Goal: Task Accomplishment & Management: Complete application form

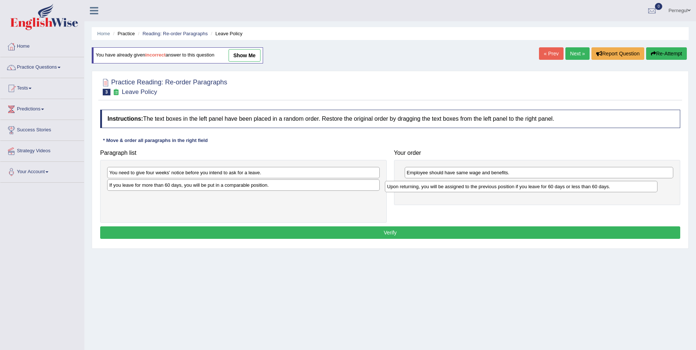
drag, startPoint x: 140, startPoint y: 185, endPoint x: 425, endPoint y: 184, distance: 284.8
click at [425, 184] on div "Upon returning, you will be assigned to the previous position if you leave for …" at bounding box center [521, 186] width 273 height 11
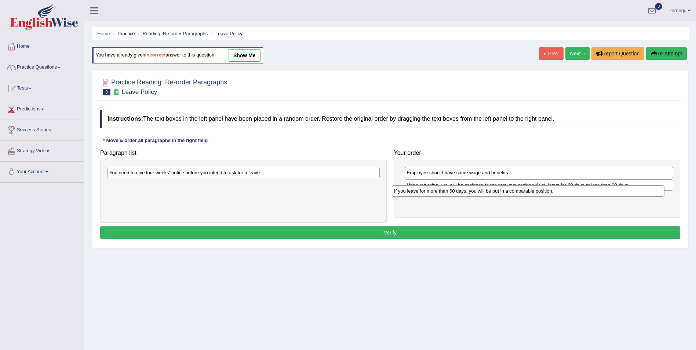
drag, startPoint x: 184, startPoint y: 186, endPoint x: 460, endPoint y: 190, distance: 276.1
click at [469, 192] on div "If you leave for more than 60 days, you will be put in a comparable position." at bounding box center [528, 190] width 273 height 11
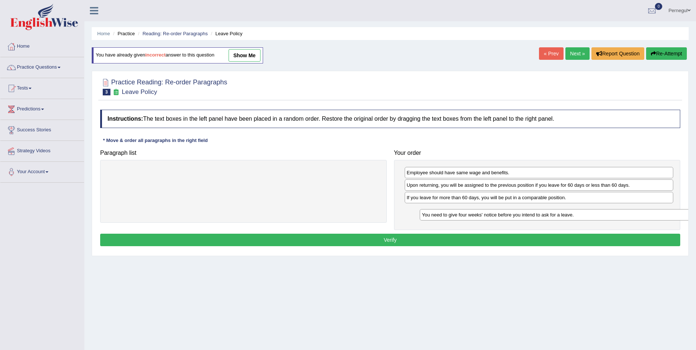
drag, startPoint x: 322, startPoint y: 176, endPoint x: 611, endPoint y: 214, distance: 291.7
click at [613, 214] on div "You need to give four weeks' notice before you intend to ask for a leave." at bounding box center [556, 214] width 273 height 11
click at [427, 240] on button "Verify" at bounding box center [390, 240] width 580 height 12
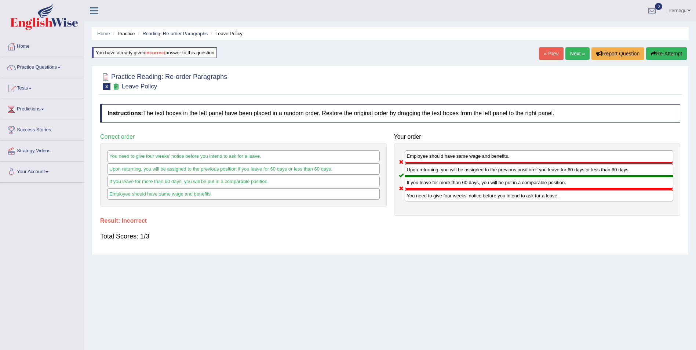
click at [577, 51] on link "Next »" at bounding box center [578, 53] width 24 height 12
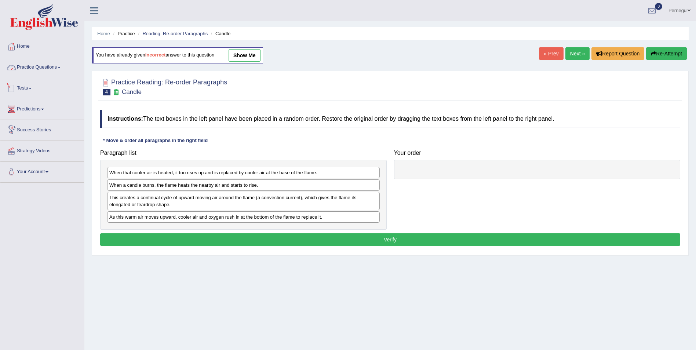
click at [37, 69] on link "Practice Questions" at bounding box center [42, 66] width 84 height 18
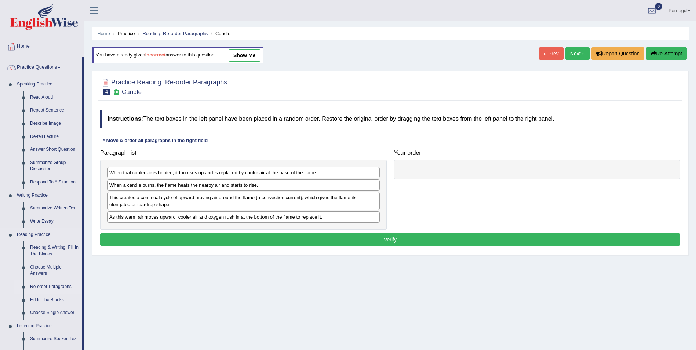
click at [45, 284] on link "Re-order Paragraphs" at bounding box center [54, 286] width 55 height 13
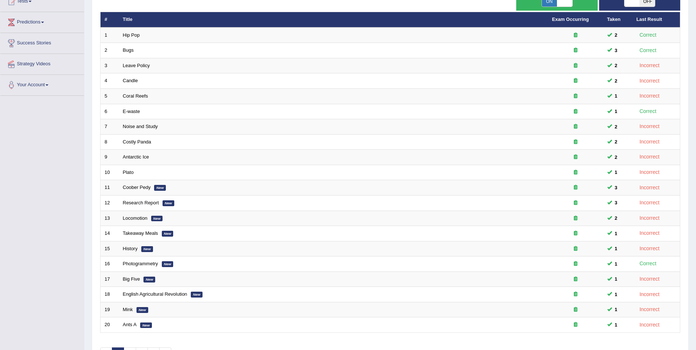
scroll to position [136, 0]
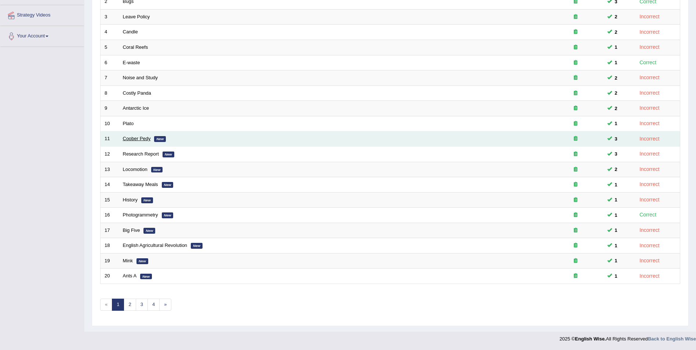
click at [131, 139] on link "Coober Pedy" at bounding box center [137, 139] width 28 height 6
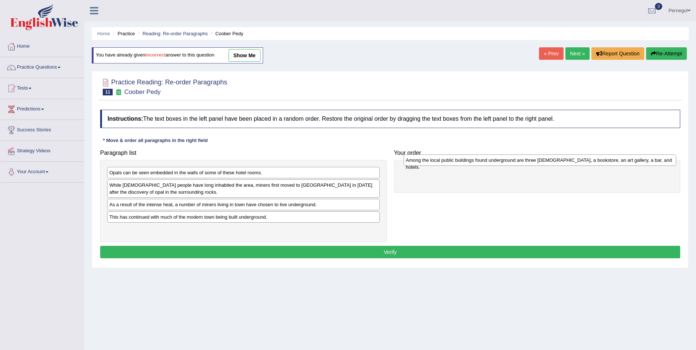
drag, startPoint x: 188, startPoint y: 232, endPoint x: 485, endPoint y: 163, distance: 304.6
click at [485, 163] on div "Among the local public buildings found underground are three churches, a bookst…" at bounding box center [540, 160] width 273 height 11
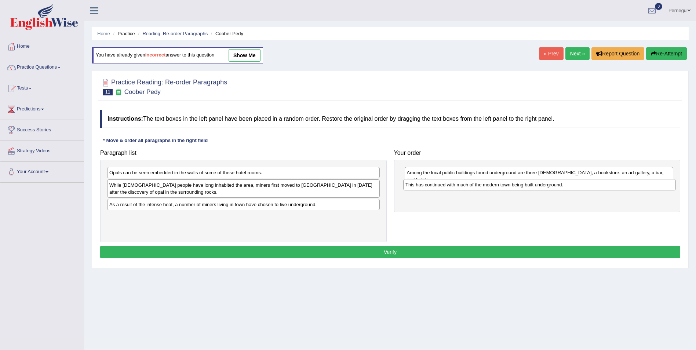
drag, startPoint x: 138, startPoint y: 219, endPoint x: 435, endPoint y: 187, distance: 298.0
click at [435, 187] on div "This has continued with much of the modern town being built underground." at bounding box center [539, 184] width 273 height 11
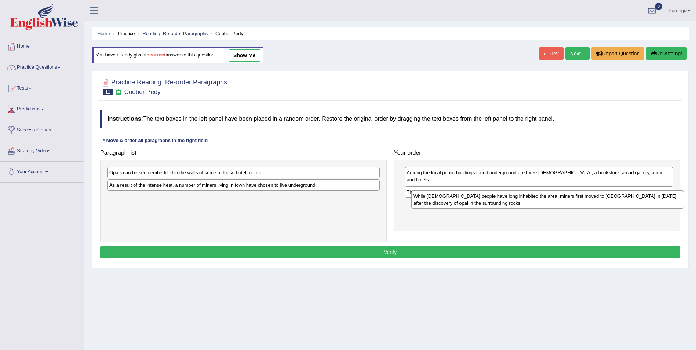
drag, startPoint x: 115, startPoint y: 193, endPoint x: 415, endPoint y: 205, distance: 300.1
click at [419, 204] on div "While Aboriginal people have long inhabited the area, miners first moved to Coo…" at bounding box center [547, 199] width 273 height 18
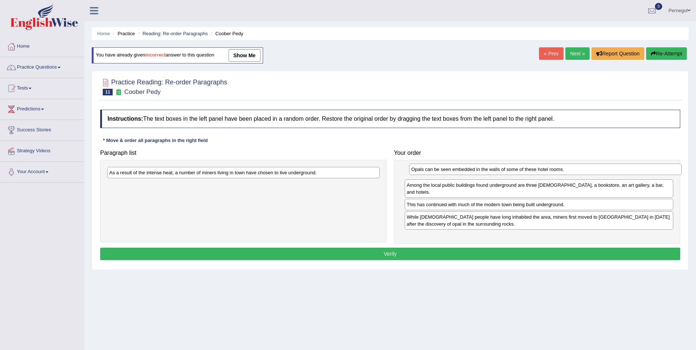
drag, startPoint x: 322, startPoint y: 173, endPoint x: 623, endPoint y: 170, distance: 301.0
click at [623, 170] on div "Opals can be seen embedded in the walls of some of these hotel rooms." at bounding box center [545, 169] width 273 height 11
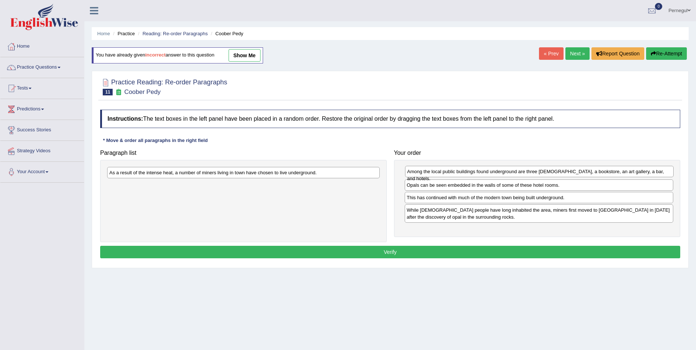
drag, startPoint x: 464, startPoint y: 188, endPoint x: 465, endPoint y: 174, distance: 13.6
click at [465, 174] on div "Among the local public buildings found underground are three churches, a bookst…" at bounding box center [539, 171] width 269 height 11
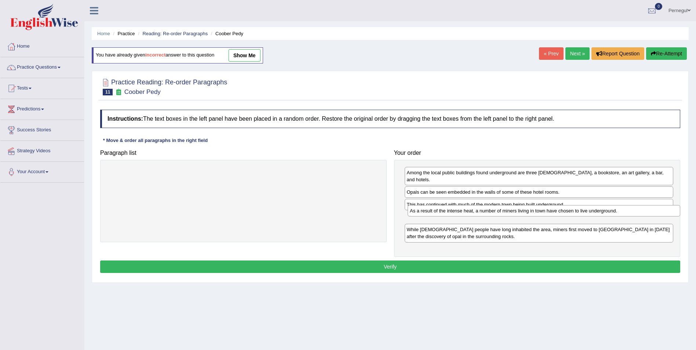
drag, startPoint x: 158, startPoint y: 175, endPoint x: 459, endPoint y: 214, distance: 303.0
click at [459, 214] on div "As a result of the intense heat, a number of miners living in town have chosen …" at bounding box center [544, 210] width 273 height 11
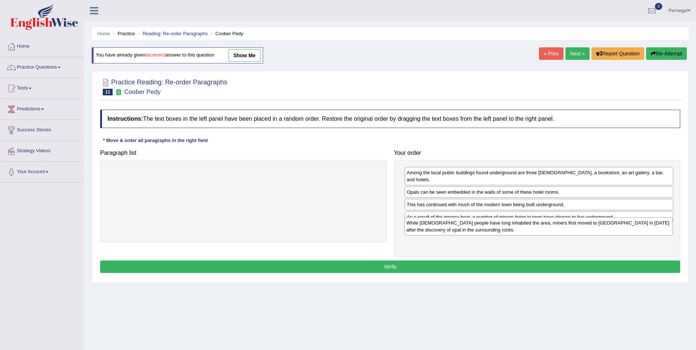
click at [454, 233] on div "While Aboriginal people have long inhabited the area, miners first moved to Coo…" at bounding box center [538, 226] width 269 height 18
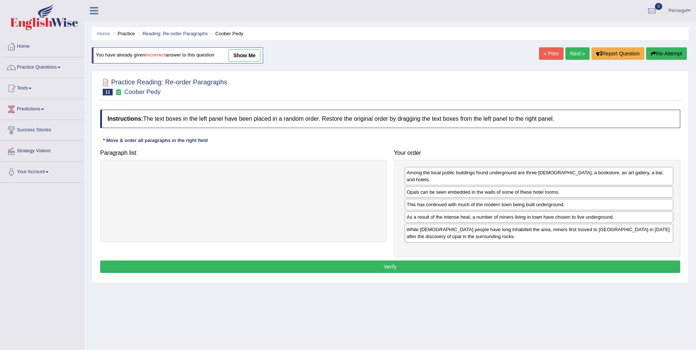
click at [428, 261] on button "Verify" at bounding box center [390, 267] width 580 height 12
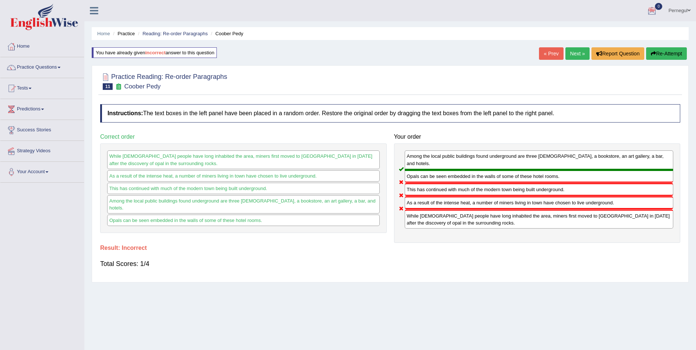
click at [573, 55] on link "Next »" at bounding box center [578, 53] width 24 height 12
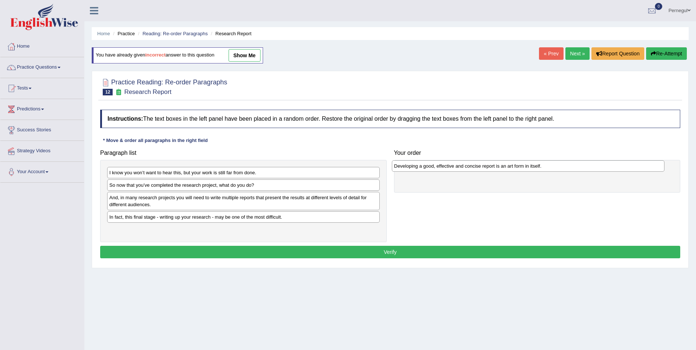
drag, startPoint x: 163, startPoint y: 199, endPoint x: 439, endPoint y: 168, distance: 277.5
click at [439, 168] on div "Developing a good, effective and concise report is an art form in itself." at bounding box center [528, 165] width 273 height 11
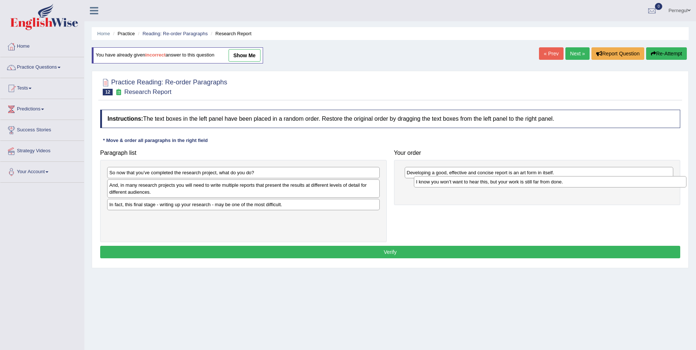
drag, startPoint x: 137, startPoint y: 175, endPoint x: 443, endPoint y: 181, distance: 306.5
click at [444, 181] on div "I know you won’t want to hear this, but your work is still far from done." at bounding box center [550, 181] width 273 height 11
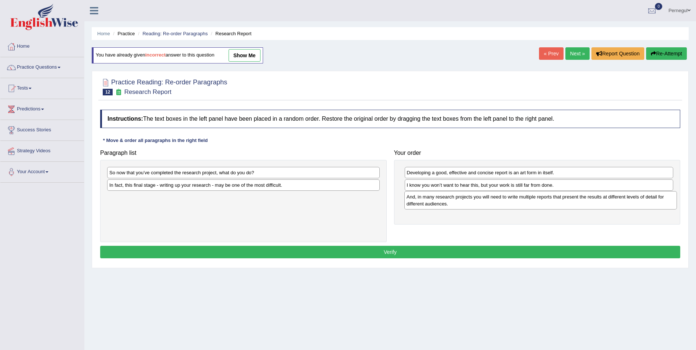
drag, startPoint x: 146, startPoint y: 197, endPoint x: 432, endPoint y: 206, distance: 286.4
click at [432, 206] on div "And, in many research projects you will need to write multiple reports that pre…" at bounding box center [540, 200] width 273 height 18
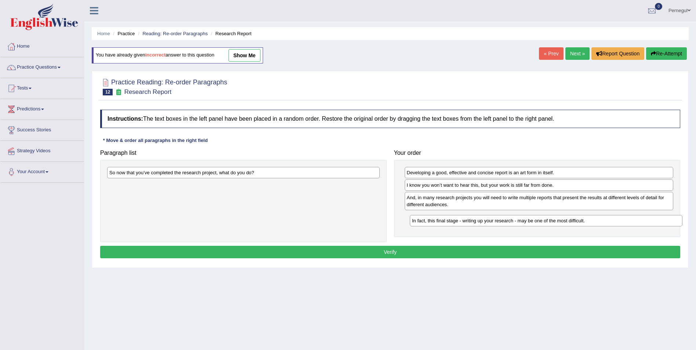
drag, startPoint x: 141, startPoint y: 188, endPoint x: 353, endPoint y: 203, distance: 212.7
click at [442, 222] on div "In fact, this final stage - writing up your research - may be one of the most d…" at bounding box center [546, 220] width 273 height 11
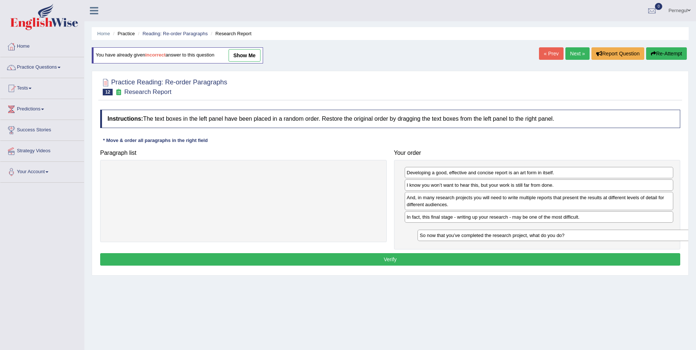
drag, startPoint x: 236, startPoint y: 175, endPoint x: 535, endPoint y: 235, distance: 305.5
click at [543, 234] on div "So now that you’ve completed the research project, what do you do?" at bounding box center [554, 235] width 273 height 11
click at [496, 261] on button "Verify" at bounding box center [390, 259] width 580 height 12
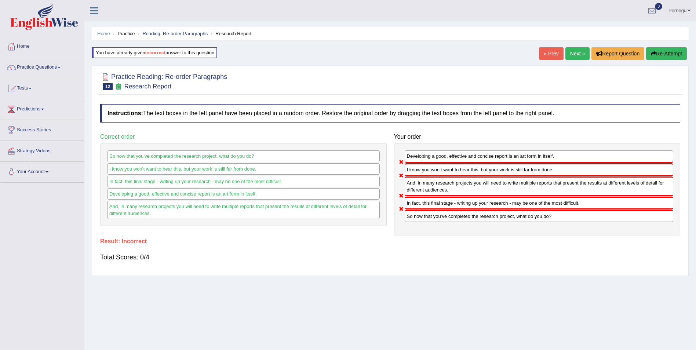
click at [657, 51] on button "Re-Attempt" at bounding box center [666, 53] width 41 height 12
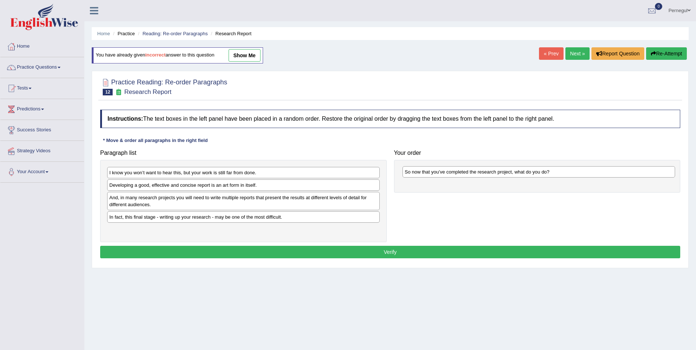
drag, startPoint x: 141, startPoint y: 189, endPoint x: 434, endPoint y: 177, distance: 292.8
click at [437, 176] on div "So now that you’ve completed the research project, what do you do?" at bounding box center [539, 171] width 273 height 11
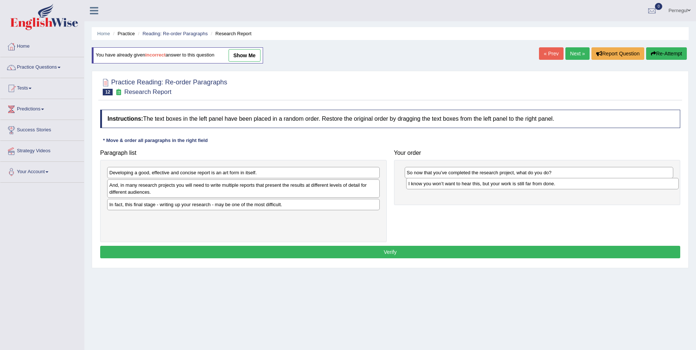
drag, startPoint x: 158, startPoint y: 173, endPoint x: 455, endPoint y: 184, distance: 297.1
click at [455, 184] on div "I know you won’t want to hear this, but your work is still far from done." at bounding box center [542, 183] width 273 height 11
drag, startPoint x: 153, startPoint y: 190, endPoint x: 174, endPoint y: 187, distance: 21.9
click at [174, 189] on div "And, in many research projects you will need to write multiple reports that pre…" at bounding box center [270, 189] width 273 height 18
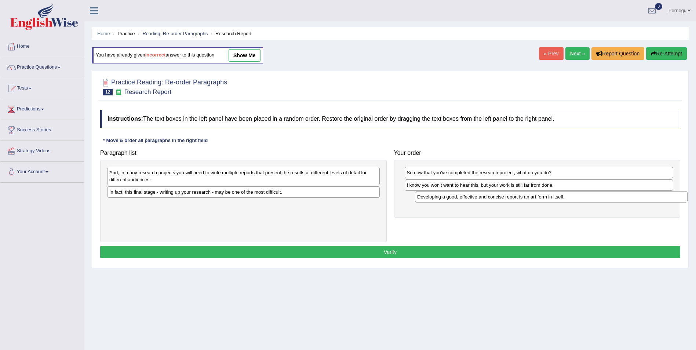
drag, startPoint x: 200, startPoint y: 177, endPoint x: 500, endPoint y: 201, distance: 301.2
click at [500, 201] on div "Developing a good, effective and concise report is an art form in itself." at bounding box center [551, 196] width 273 height 11
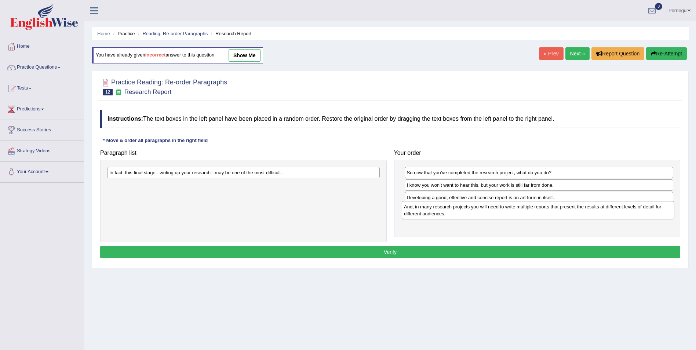
drag, startPoint x: 197, startPoint y: 182, endPoint x: 302, endPoint y: 187, distance: 105.1
click at [489, 215] on div "And, in many research projects you will need to write multiple reports that pre…" at bounding box center [538, 210] width 273 height 18
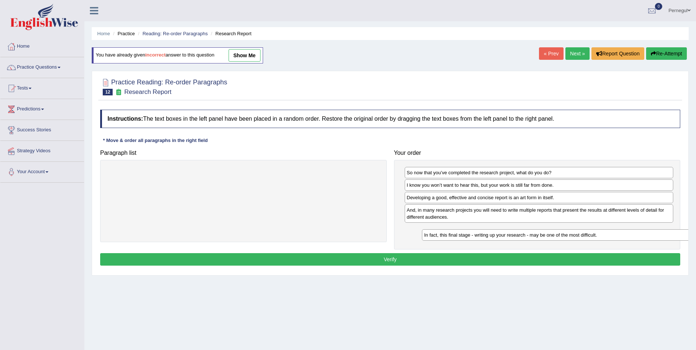
drag, startPoint x: 238, startPoint y: 175, endPoint x: 539, endPoint y: 236, distance: 306.7
click at [539, 236] on div "In fact, this final stage - writing up your research - may be one of the most d…" at bounding box center [558, 234] width 273 height 11
click at [493, 265] on button "Verify" at bounding box center [390, 259] width 580 height 12
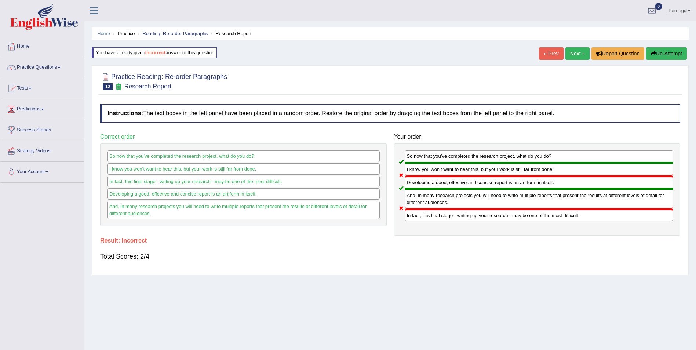
click at [573, 54] on link "Next »" at bounding box center [578, 53] width 24 height 12
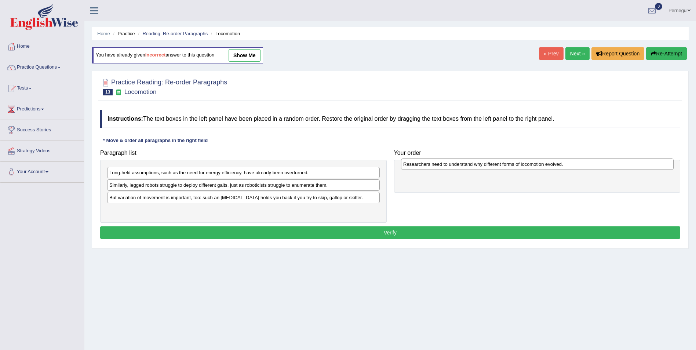
drag, startPoint x: 156, startPoint y: 199, endPoint x: 450, endPoint y: 168, distance: 295.9
click at [450, 166] on div "Researchers need to understand why different forms of locomotion evolved." at bounding box center [537, 164] width 273 height 11
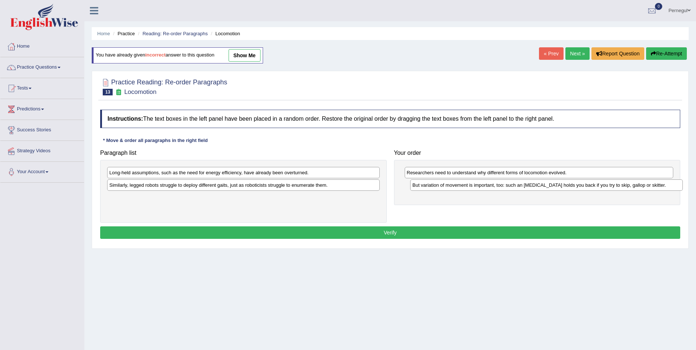
drag, startPoint x: 223, startPoint y: 201, endPoint x: 526, endPoint y: 189, distance: 303.4
click at [526, 189] on div "But variation of movement is important, too: such an [MEDICAL_DATA] holds you b…" at bounding box center [546, 184] width 273 height 11
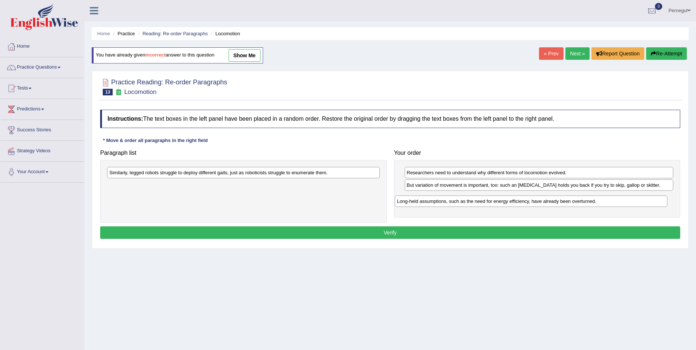
drag, startPoint x: 246, startPoint y: 174, endPoint x: 469, endPoint y: 197, distance: 225.1
click at [528, 198] on div "Long-held assumptions, such as the need for energy efficiency, have already bee…" at bounding box center [531, 201] width 273 height 11
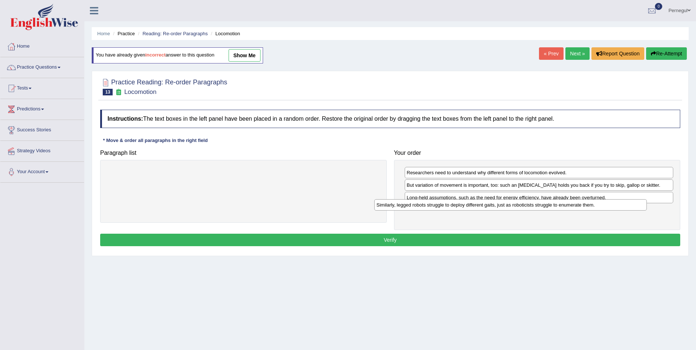
drag, startPoint x: 297, startPoint y: 171, endPoint x: 565, endPoint y: 203, distance: 269.2
click at [565, 203] on div "Similarly, legged robots struggle to deploy different gaits, just as roboticist…" at bounding box center [510, 204] width 273 height 11
click at [462, 240] on button "Verify" at bounding box center [390, 240] width 580 height 12
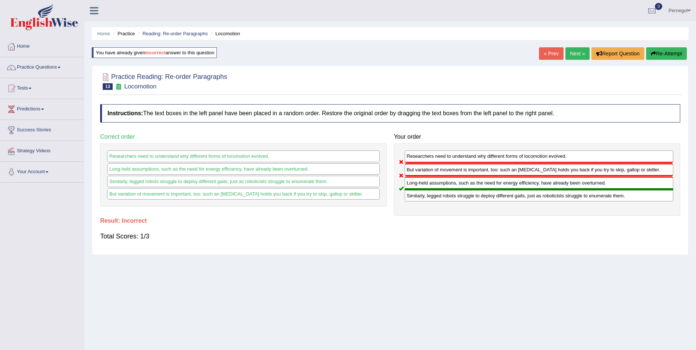
click at [571, 55] on link "Next »" at bounding box center [578, 53] width 24 height 12
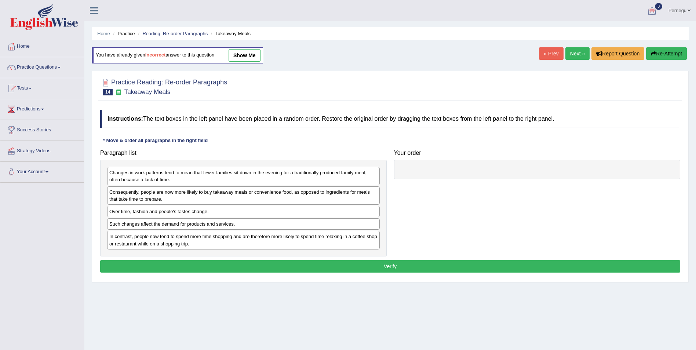
click at [324, 269] on button "Verify" at bounding box center [390, 266] width 580 height 12
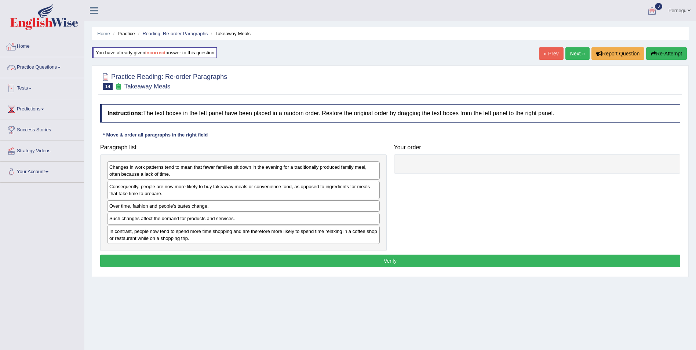
click at [30, 68] on link "Practice Questions" at bounding box center [42, 66] width 84 height 18
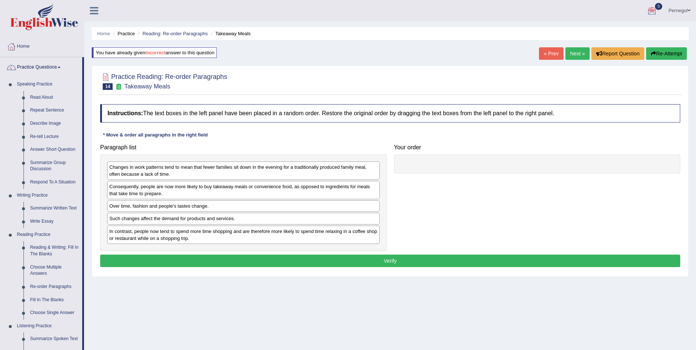
click at [28, 62] on link "Practice Questions" at bounding box center [41, 66] width 82 height 18
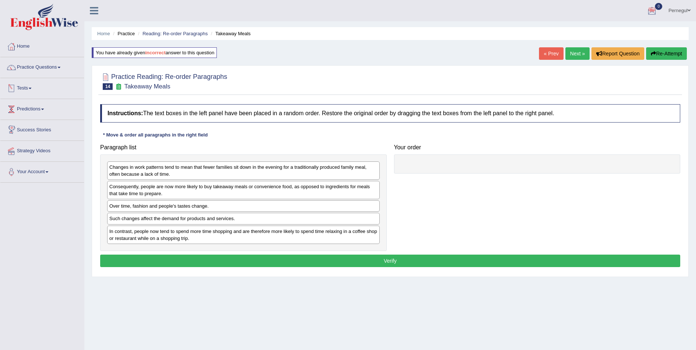
click at [20, 86] on link "Tests" at bounding box center [42, 87] width 84 height 18
click at [26, 130] on link "History" at bounding box center [48, 131] width 69 height 13
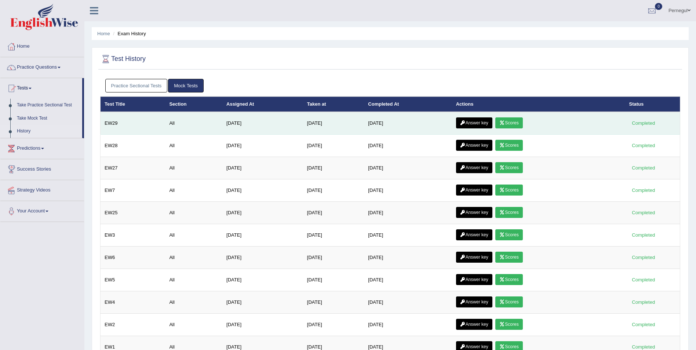
click at [473, 121] on link "Answer key" at bounding box center [474, 122] width 36 height 11
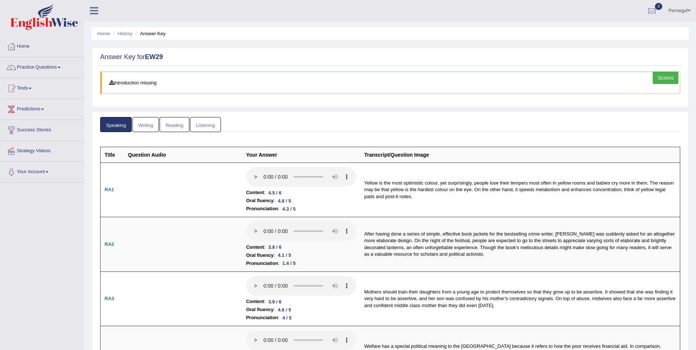
click at [663, 77] on link "Scores" at bounding box center [666, 78] width 26 height 12
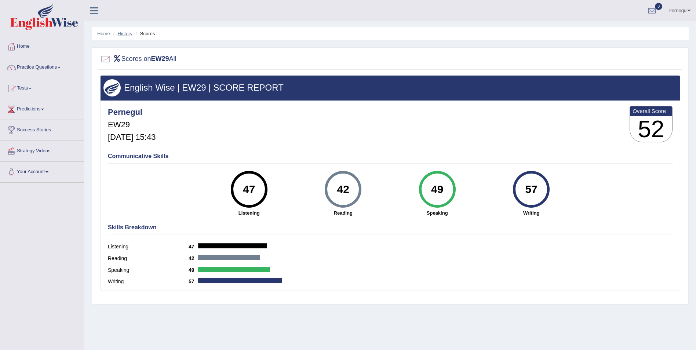
click at [124, 31] on link "History" at bounding box center [125, 34] width 15 height 6
click at [127, 34] on link "History" at bounding box center [125, 34] width 15 height 6
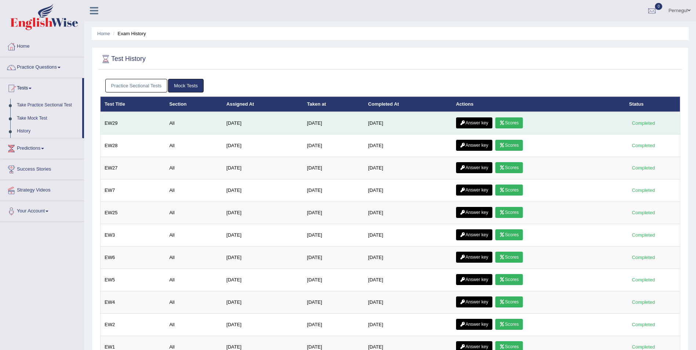
click at [473, 121] on link "Answer key" at bounding box center [474, 122] width 36 height 11
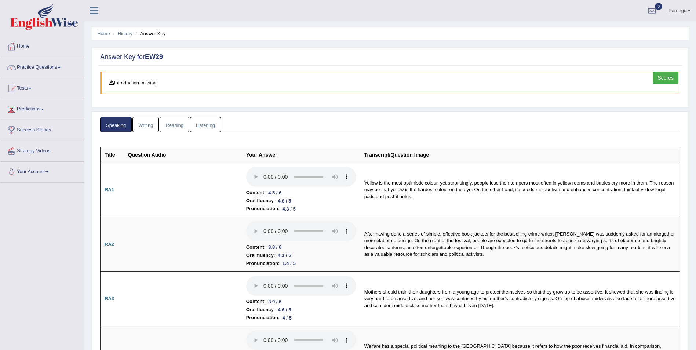
click at [175, 125] on link "Reading" at bounding box center [174, 124] width 29 height 15
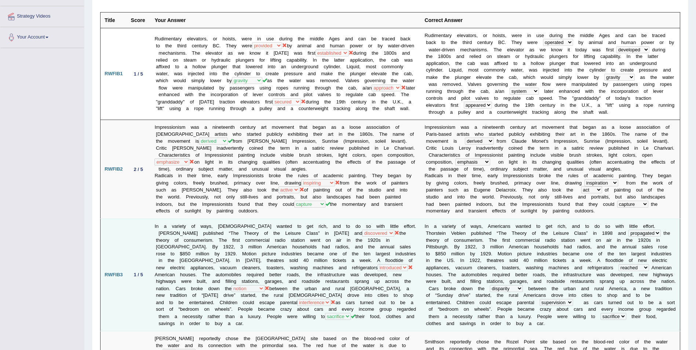
scroll to position [147, 0]
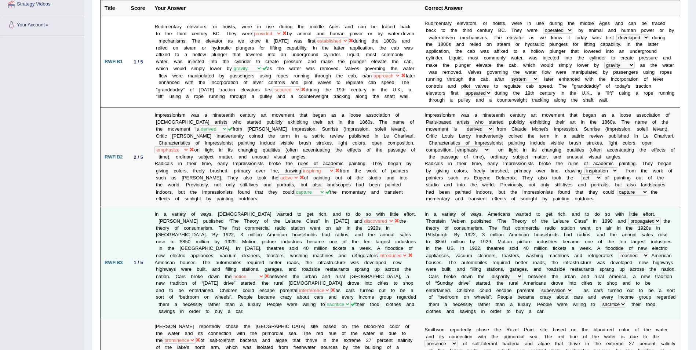
drag, startPoint x: 173, startPoint y: 257, endPoint x: 142, endPoint y: 260, distance: 30.9
click at [140, 260] on div "1 / 5" at bounding box center [138, 263] width 15 height 8
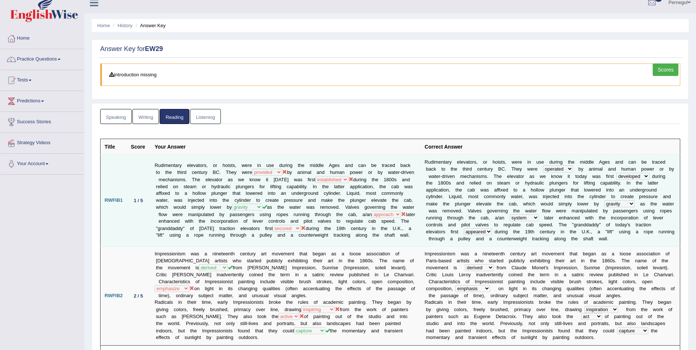
scroll to position [0, 0]
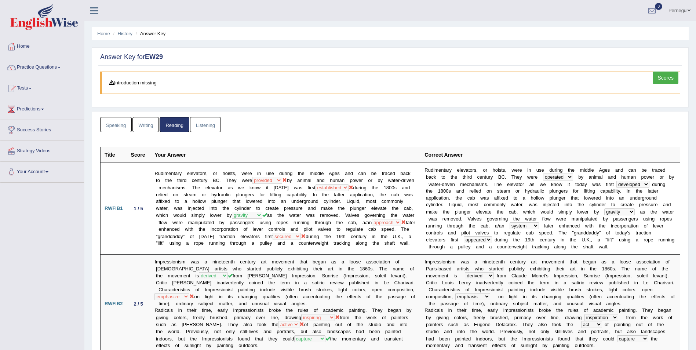
click at [23, 88] on link "Tests" at bounding box center [42, 87] width 84 height 18
click at [33, 67] on link "Practice Questions" at bounding box center [42, 66] width 84 height 18
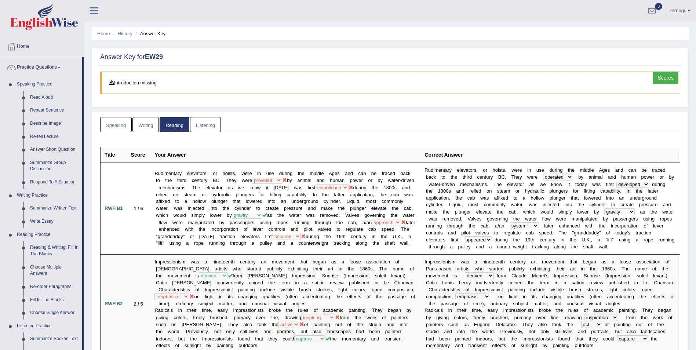
click at [144, 125] on link "Writing" at bounding box center [146, 124] width 26 height 15
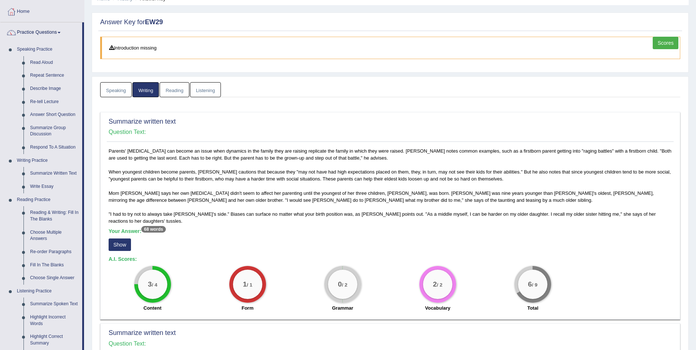
scroll to position [110, 0]
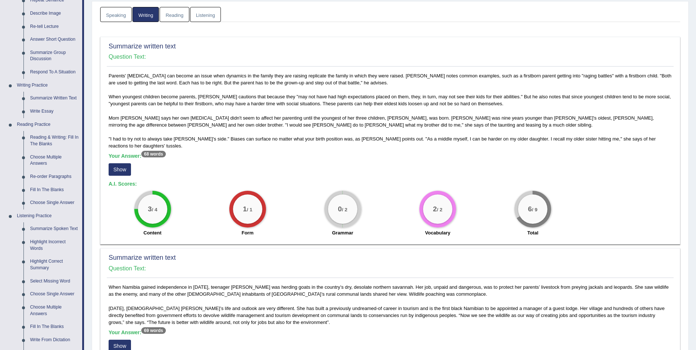
click at [119, 169] on button "Show" at bounding box center [120, 169] width 22 height 12
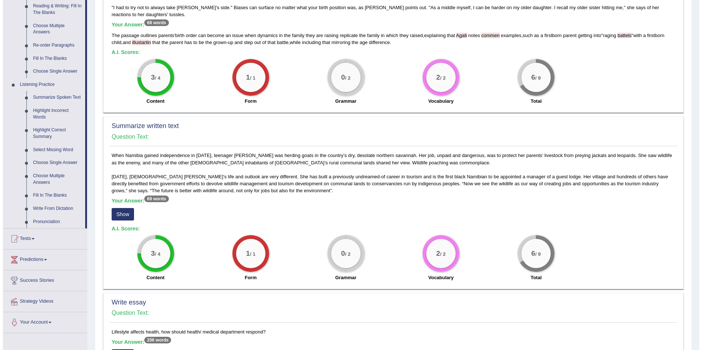
scroll to position [294, 0]
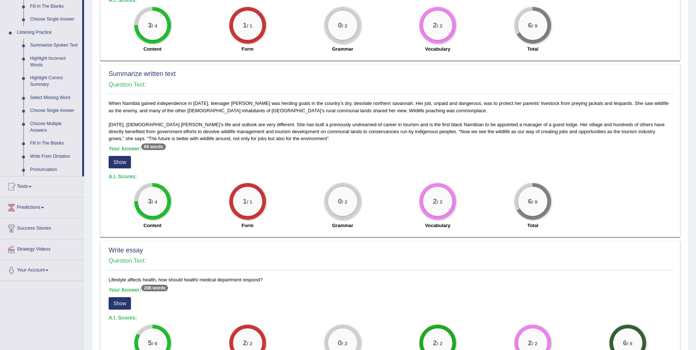
click at [120, 159] on button "Show" at bounding box center [120, 162] width 22 height 12
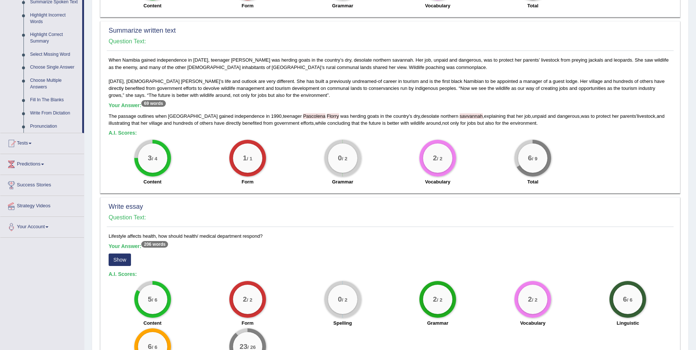
scroll to position [403, 0]
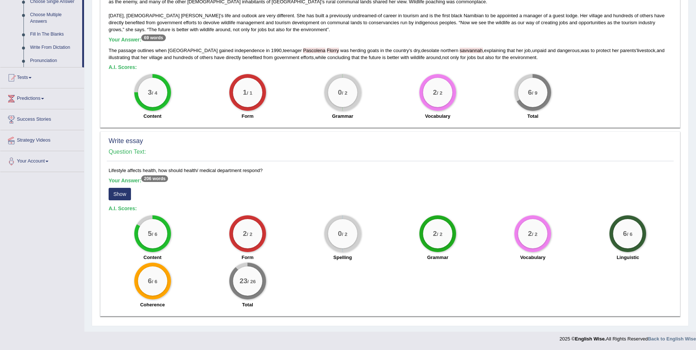
click at [116, 193] on button "Show" at bounding box center [120, 194] width 22 height 12
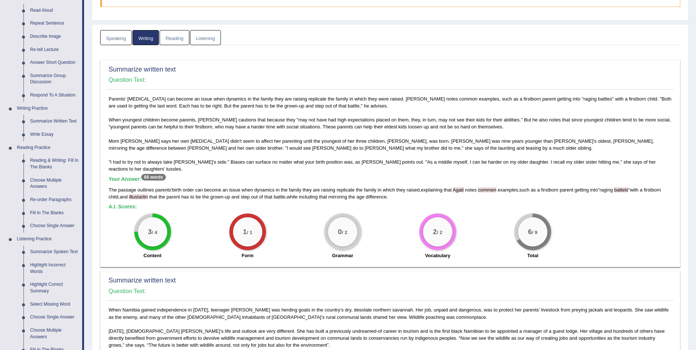
scroll to position [0, 0]
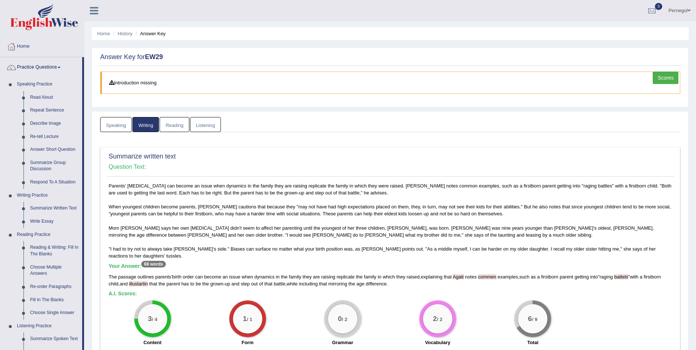
click at [116, 124] on link "Speaking" at bounding box center [116, 124] width 32 height 15
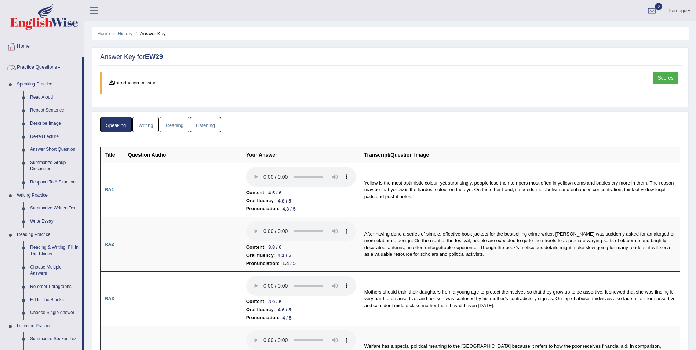
click at [36, 68] on link "Practice Questions" at bounding box center [41, 66] width 82 height 18
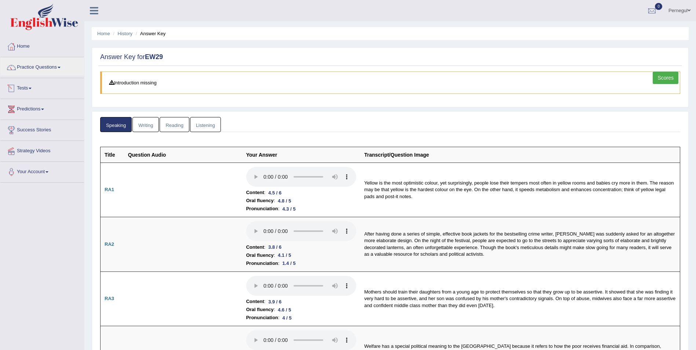
click at [27, 85] on link "Tests" at bounding box center [42, 87] width 84 height 18
click at [21, 131] on link "History" at bounding box center [48, 131] width 69 height 13
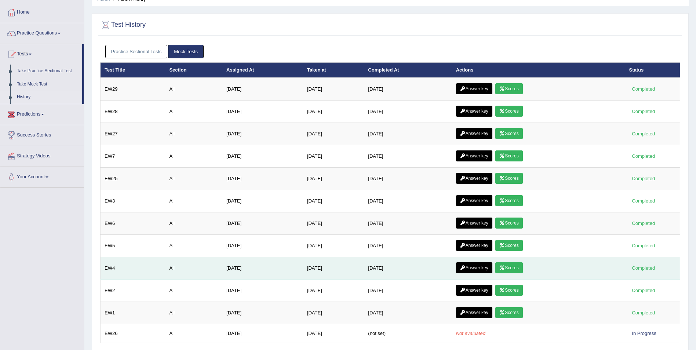
scroll to position [63, 0]
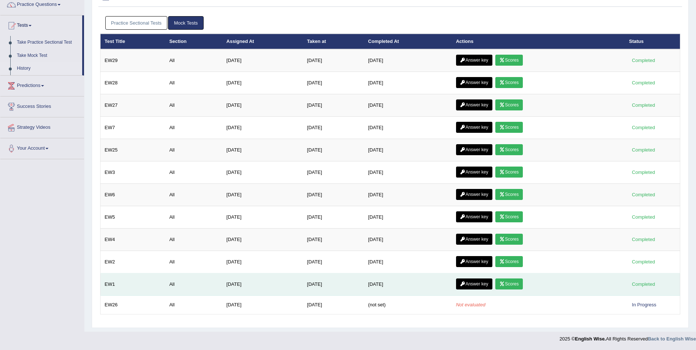
click at [516, 286] on link "Scores" at bounding box center [509, 284] width 27 height 11
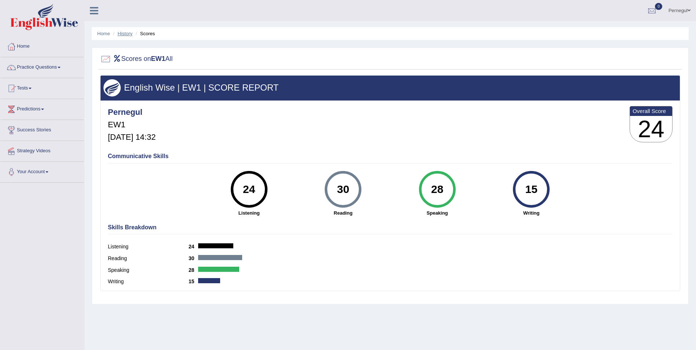
click at [129, 34] on link "History" at bounding box center [125, 34] width 15 height 6
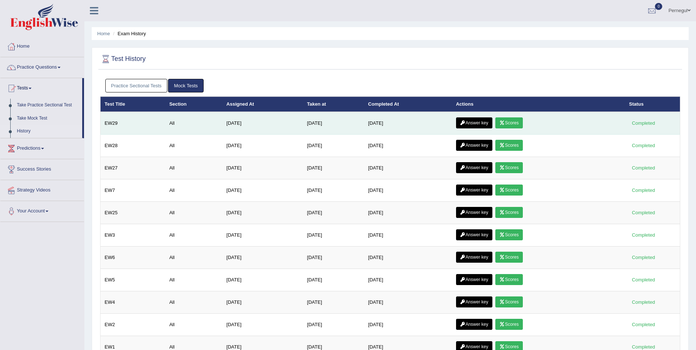
click at [478, 121] on link "Answer key" at bounding box center [474, 122] width 36 height 11
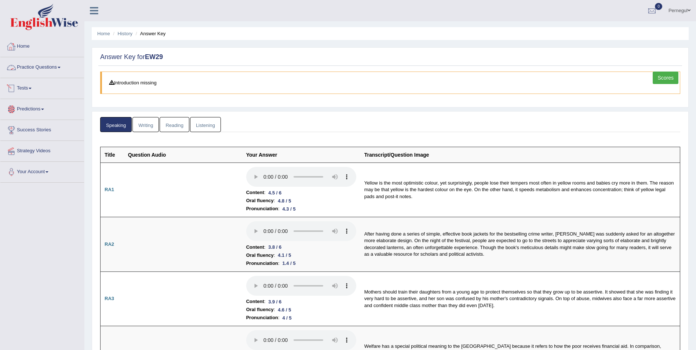
click at [26, 85] on link "Tests" at bounding box center [42, 87] width 84 height 18
click at [18, 130] on link "History" at bounding box center [48, 131] width 69 height 13
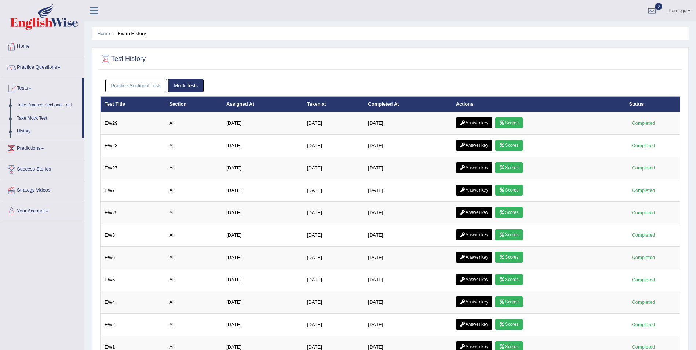
click at [23, 130] on link "History" at bounding box center [48, 131] width 69 height 13
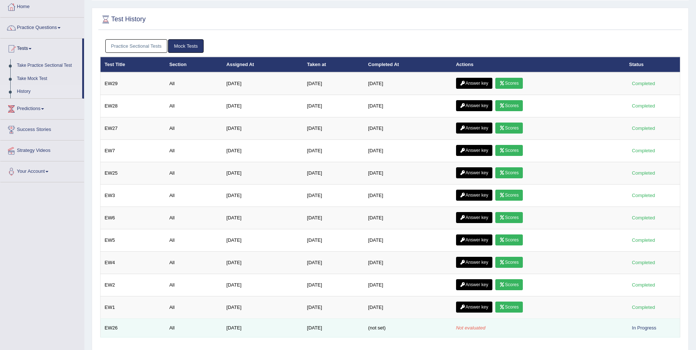
scroll to position [63, 0]
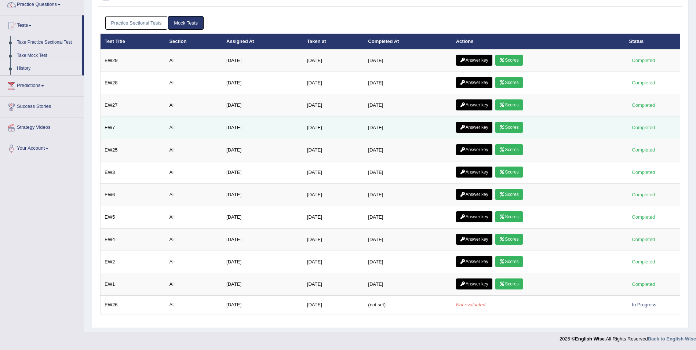
click at [478, 127] on link "Answer key" at bounding box center [474, 127] width 36 height 11
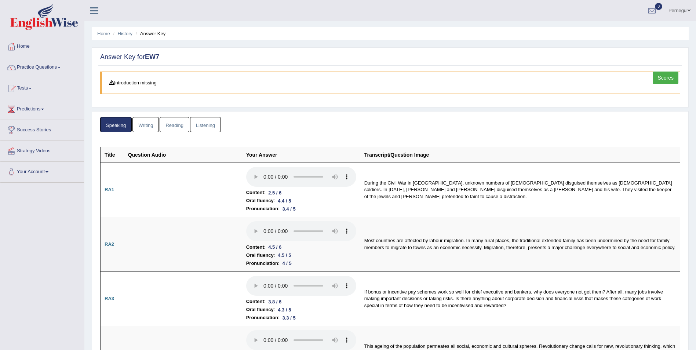
click at [658, 78] on link "Scores" at bounding box center [666, 78] width 26 height 12
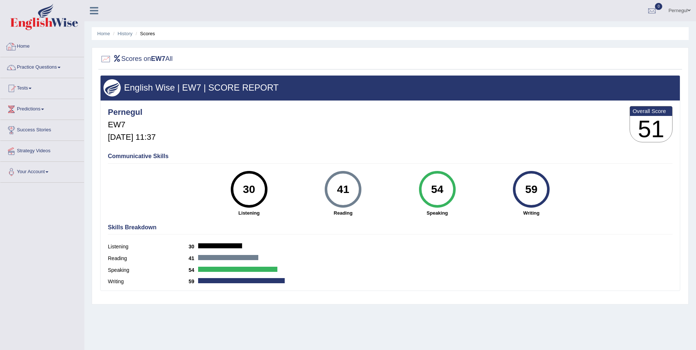
click at [21, 45] on link "Home" at bounding box center [42, 45] width 84 height 18
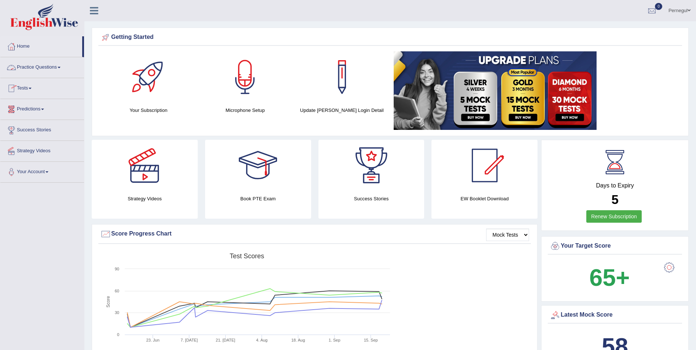
click at [33, 65] on link "Practice Questions" at bounding box center [42, 66] width 84 height 18
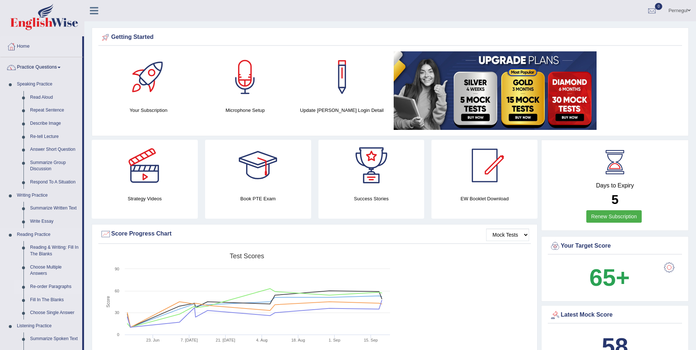
click at [40, 286] on link "Re-order Paragraphs" at bounding box center [54, 286] width 55 height 13
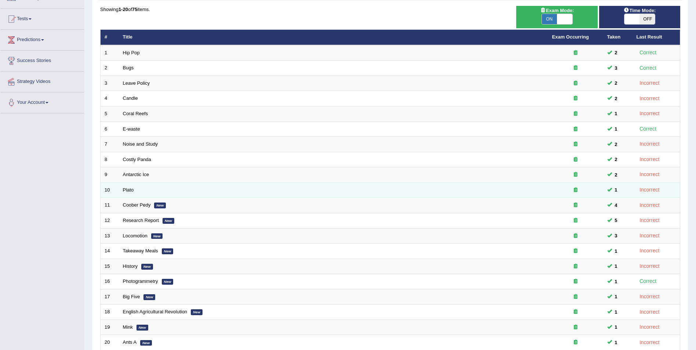
scroll to position [73, 0]
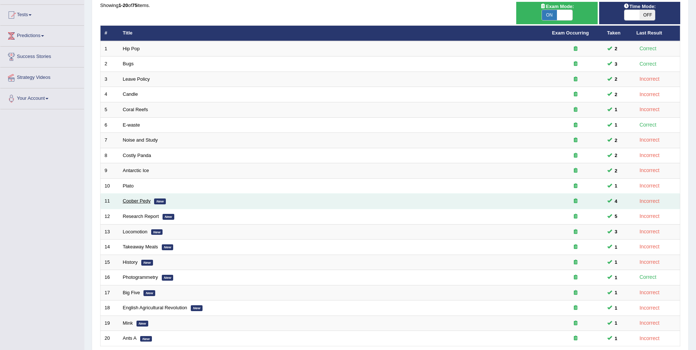
click at [130, 203] on link "Coober Pedy" at bounding box center [137, 201] width 28 height 6
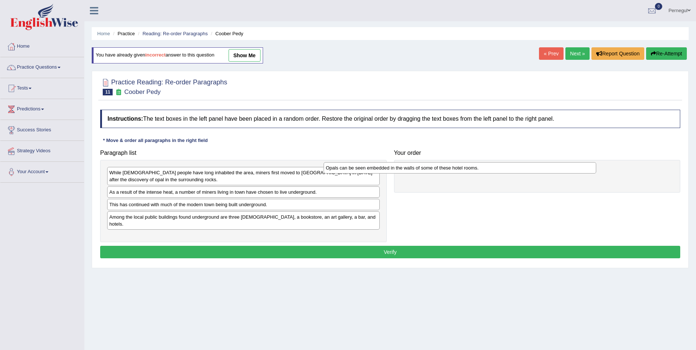
drag, startPoint x: 145, startPoint y: 176, endPoint x: 363, endPoint y: 171, distance: 218.8
click at [363, 171] on div "Opals can be seen embedded in the walls of some of these hotel rooms." at bounding box center [460, 167] width 273 height 11
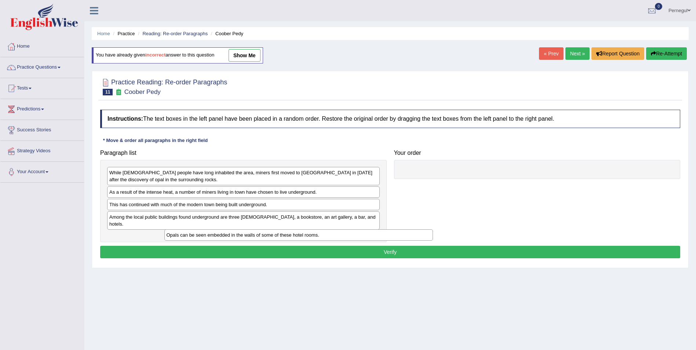
drag, startPoint x: 428, startPoint y: 173, endPoint x: 176, endPoint y: 232, distance: 259.1
click at [187, 235] on div "Opals can be seen embedded in the walls of some of these hotel rooms." at bounding box center [298, 234] width 269 height 11
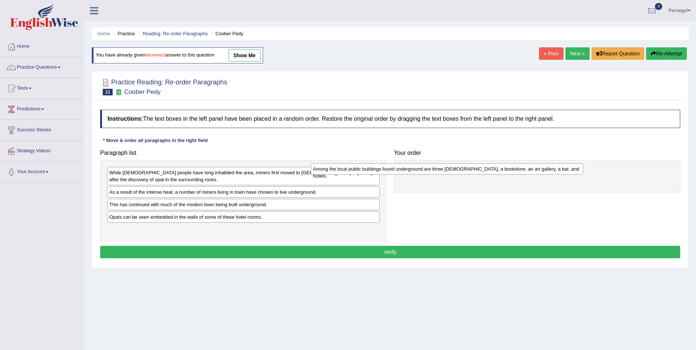
drag, startPoint x: 197, startPoint y: 217, endPoint x: 400, endPoint y: 168, distance: 209.3
click at [400, 168] on div "Among the local public buildings found underground are three churches, a bookst…" at bounding box center [447, 168] width 273 height 11
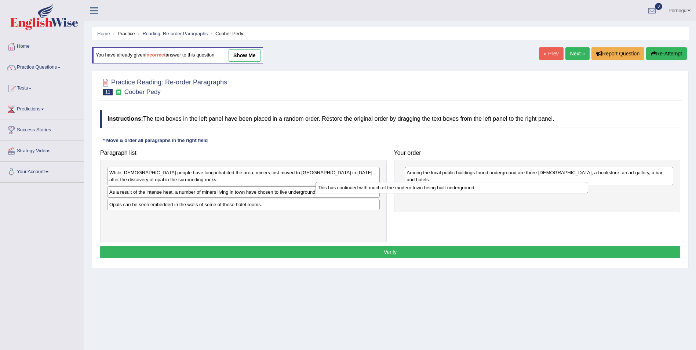
drag, startPoint x: 204, startPoint y: 206, endPoint x: 406, endPoint y: 191, distance: 202.8
click at [405, 191] on div "This has continued with much of the modern town being built underground." at bounding box center [452, 187] width 273 height 11
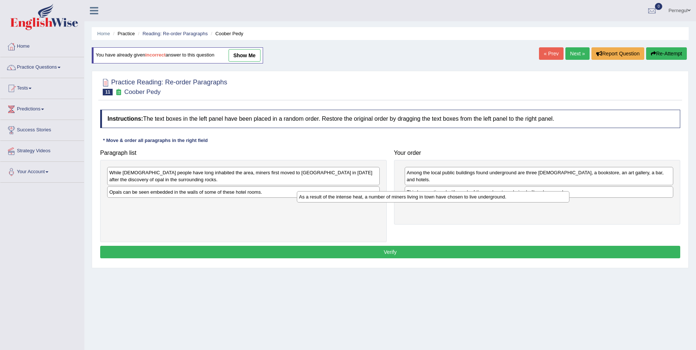
drag, startPoint x: 158, startPoint y: 198, endPoint x: 353, endPoint y: 204, distance: 195.0
click at [351, 203] on div "As a result of the intense heat, a number of miners living in town have chosen …" at bounding box center [433, 196] width 273 height 11
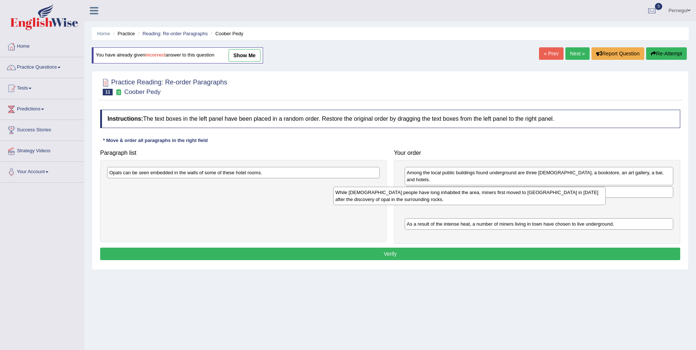
drag, startPoint x: 210, startPoint y: 177, endPoint x: 436, endPoint y: 196, distance: 227.0
click at [436, 196] on div "While Aboriginal people have long inhabited the area, miners first moved to Coo…" at bounding box center [469, 196] width 273 height 18
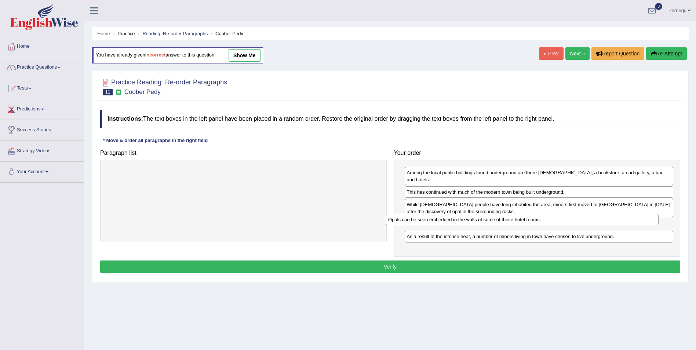
drag, startPoint x: 141, startPoint y: 177, endPoint x: 421, endPoint y: 222, distance: 284.1
click at [421, 222] on div "Opals can be seen embedded in the walls of some of these hotel rooms." at bounding box center [522, 219] width 273 height 11
click at [393, 261] on button "Verify" at bounding box center [390, 267] width 580 height 12
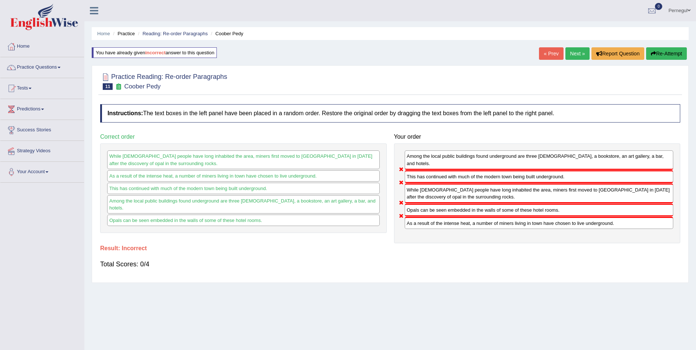
click at [670, 55] on button "Re-Attempt" at bounding box center [666, 53] width 41 height 12
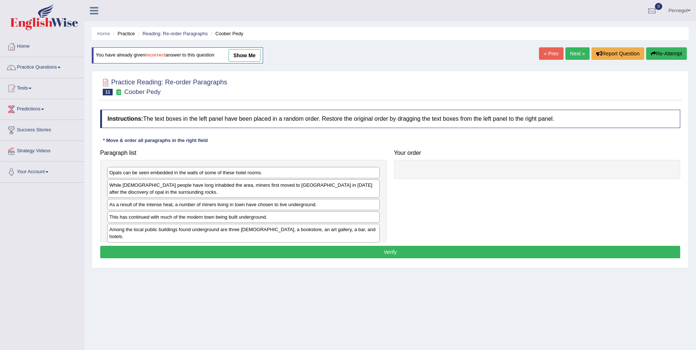
click at [252, 54] on link "show me" at bounding box center [245, 55] width 32 height 12
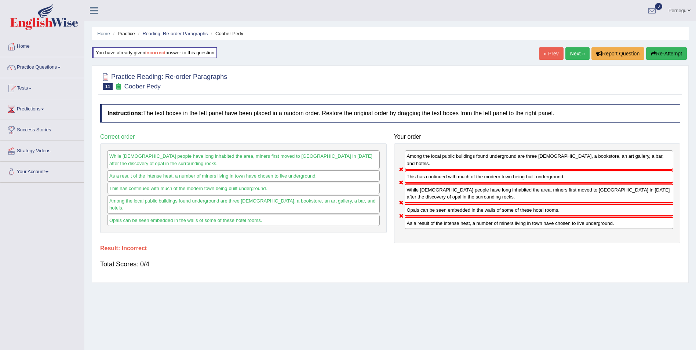
click at [575, 56] on link "Next »" at bounding box center [578, 53] width 24 height 12
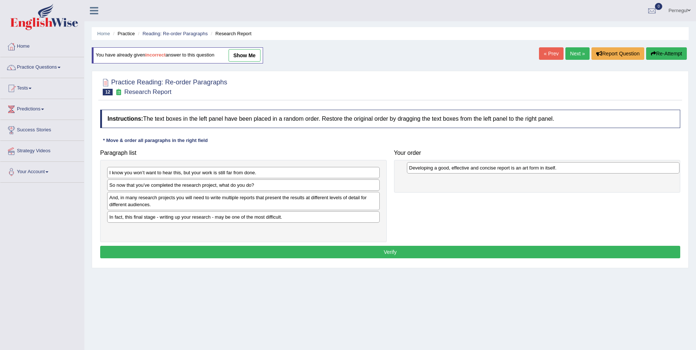
drag, startPoint x: 138, startPoint y: 202, endPoint x: 422, endPoint y: 173, distance: 285.6
click at [436, 171] on div "Developing a good, effective and concise report is an art form in itself." at bounding box center [543, 167] width 273 height 11
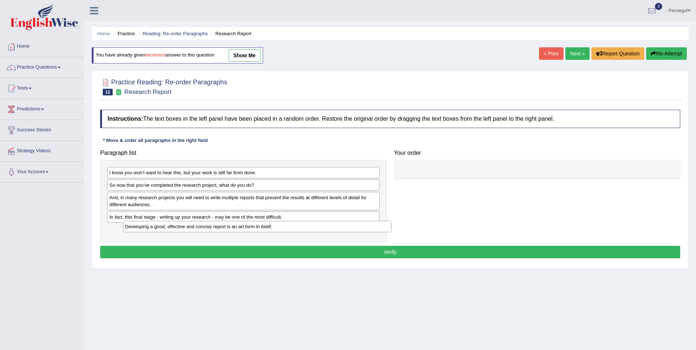
drag, startPoint x: 439, startPoint y: 172, endPoint x: 149, endPoint y: 229, distance: 295.6
click at [150, 229] on div "Developing a good, effective and concise report is an art form in itself." at bounding box center [257, 226] width 269 height 11
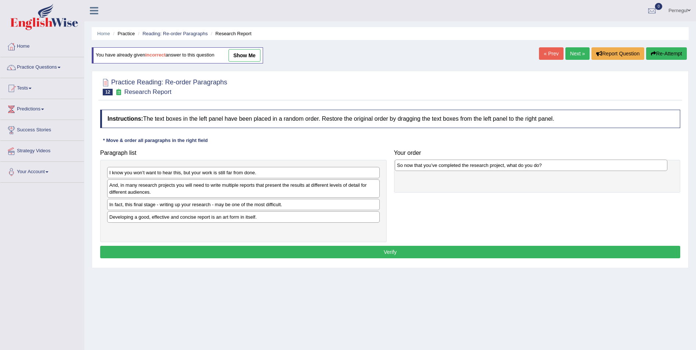
drag, startPoint x: 130, startPoint y: 187, endPoint x: 417, endPoint y: 167, distance: 288.4
click at [417, 167] on div "So now that you’ve completed the research project, what do you do?" at bounding box center [531, 165] width 273 height 11
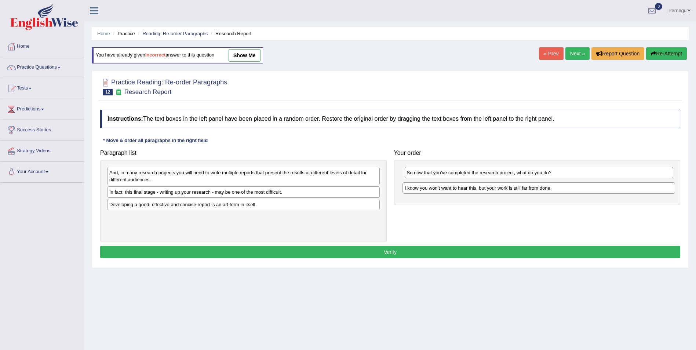
drag, startPoint x: 148, startPoint y: 174, endPoint x: 443, endPoint y: 190, distance: 295.2
click at [443, 190] on div "I know you won’t want to hear this, but your work is still far from done." at bounding box center [539, 187] width 273 height 11
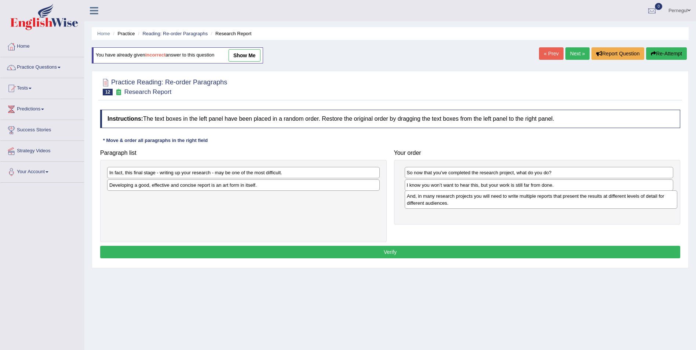
drag, startPoint x: 185, startPoint y: 178, endPoint x: 478, endPoint y: 202, distance: 293.8
click at [478, 202] on div "And, in many research projects you will need to write multiple reports that pre…" at bounding box center [541, 199] width 273 height 18
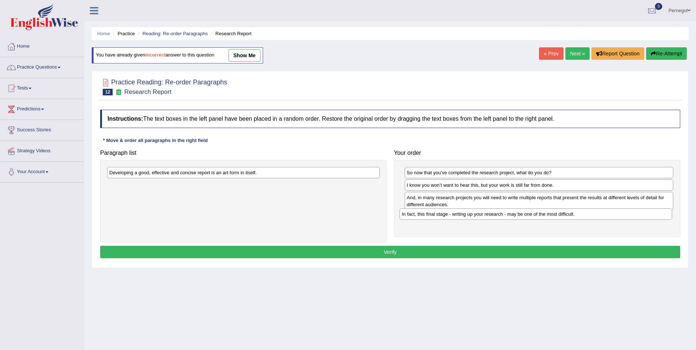
drag, startPoint x: 322, startPoint y: 171, endPoint x: 616, endPoint y: 212, distance: 297.6
click at [618, 213] on div "In fact, this final stage - writing up your research - may be one of the most d…" at bounding box center [536, 213] width 273 height 11
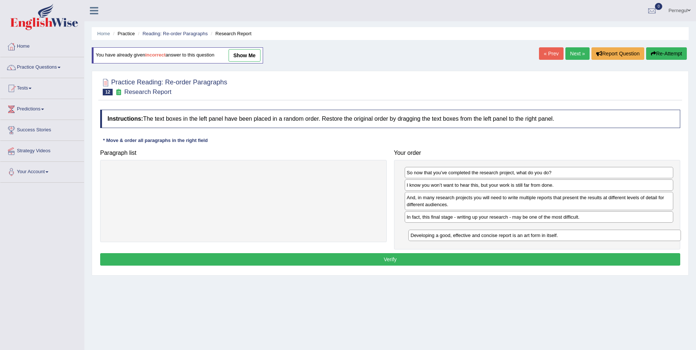
drag, startPoint x: 340, startPoint y: 174, endPoint x: 632, endPoint y: 232, distance: 297.9
click at [640, 236] on div "Developing a good, effective and concise report is an art form in itself." at bounding box center [545, 235] width 273 height 11
click at [475, 260] on button "Verify" at bounding box center [390, 259] width 580 height 12
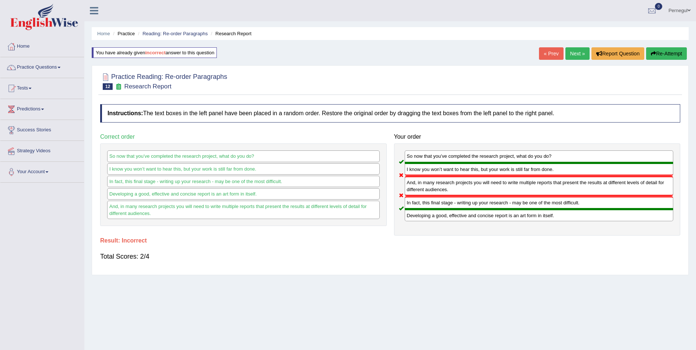
click at [576, 53] on link "Next »" at bounding box center [578, 53] width 24 height 12
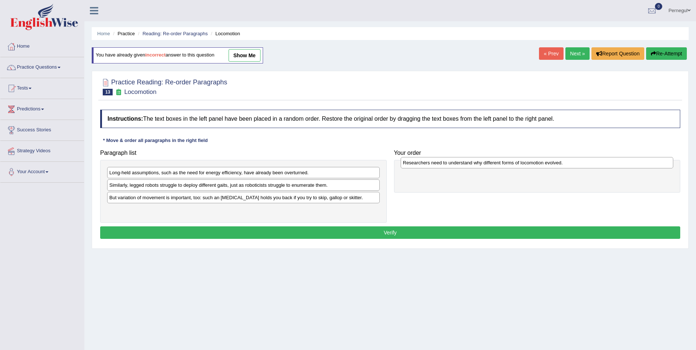
drag, startPoint x: 138, startPoint y: 201, endPoint x: 434, endPoint y: 166, distance: 298.3
click at [434, 166] on div "Researchers need to understand why different forms of locomotion evolved." at bounding box center [537, 162] width 273 height 11
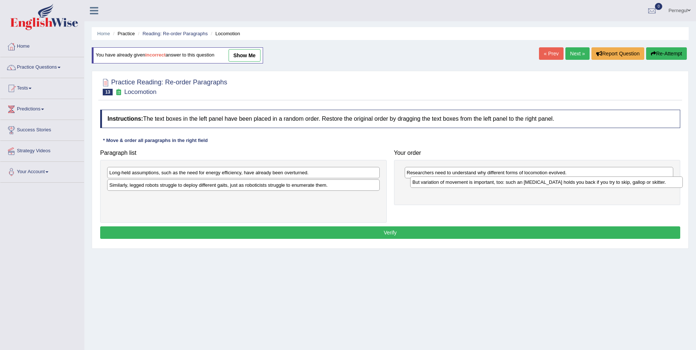
drag, startPoint x: 145, startPoint y: 199, endPoint x: 443, endPoint y: 180, distance: 298.6
click at [447, 183] on div "But variation of movement is important, too: such an [MEDICAL_DATA] holds you b…" at bounding box center [546, 182] width 273 height 11
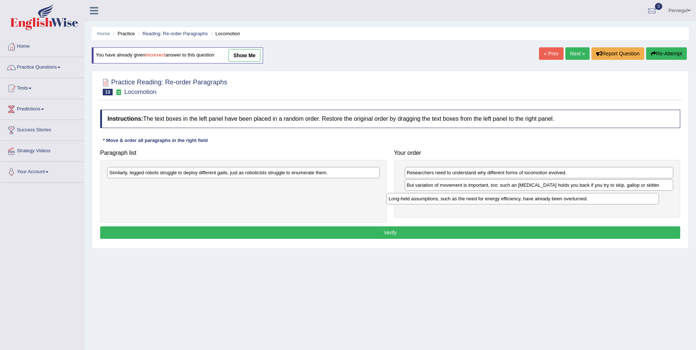
drag, startPoint x: 237, startPoint y: 174, endPoint x: 519, endPoint y: 203, distance: 283.0
click at [520, 203] on div "Long-held assumptions, such as the need for energy efficiency, have already bee…" at bounding box center [523, 198] width 273 height 11
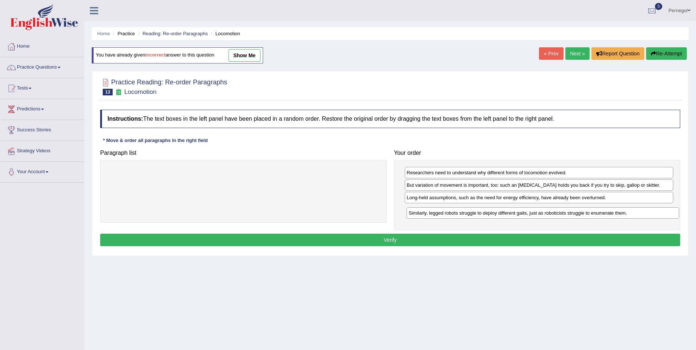
drag, startPoint x: 337, startPoint y: 172, endPoint x: 637, endPoint y: 209, distance: 301.8
click at [637, 208] on div "Similarly, legged robots struggle to deploy different gaits, just as roboticist…" at bounding box center [543, 212] width 273 height 11
click at [459, 244] on button "Verify" at bounding box center [390, 240] width 580 height 12
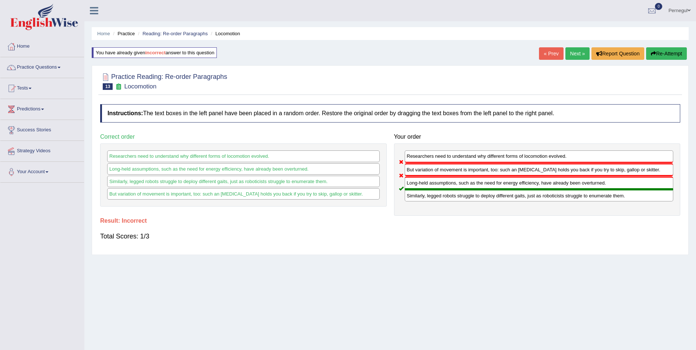
click at [582, 52] on link "Next »" at bounding box center [578, 53] width 24 height 12
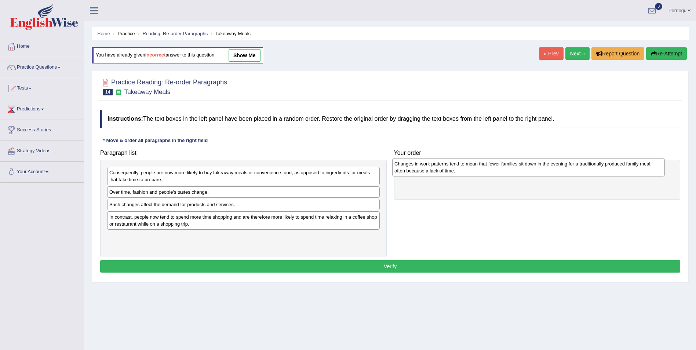
drag, startPoint x: 185, startPoint y: 185, endPoint x: 458, endPoint y: 173, distance: 274.1
click at [458, 173] on div "Changes in work patterns tend to mean that fewer families sit down in the eveni…" at bounding box center [528, 167] width 273 height 18
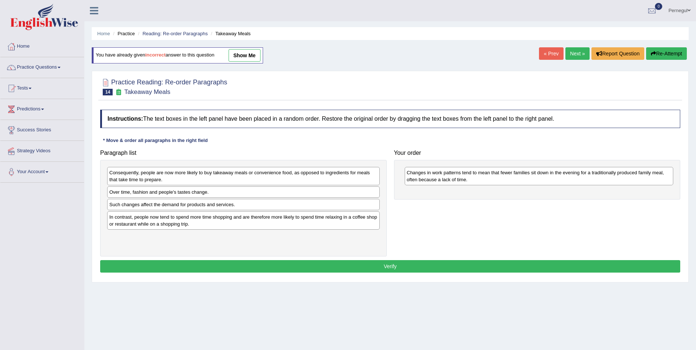
drag, startPoint x: 194, startPoint y: 200, endPoint x: 197, endPoint y: 209, distance: 9.6
click at [197, 208] on div "Consequently, people are now more likely to buy takeaway meals or convenience f…" at bounding box center [243, 208] width 287 height 97
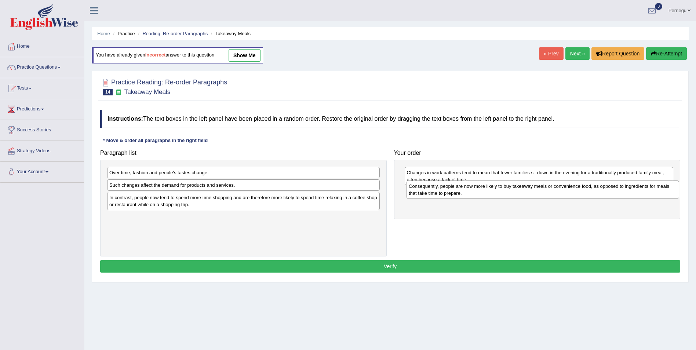
drag, startPoint x: 139, startPoint y: 181, endPoint x: 436, endPoint y: 196, distance: 297.3
click at [438, 196] on div "Consequently, people are now more likely to buy takeaway meals or convenience f…" at bounding box center [543, 190] width 273 height 18
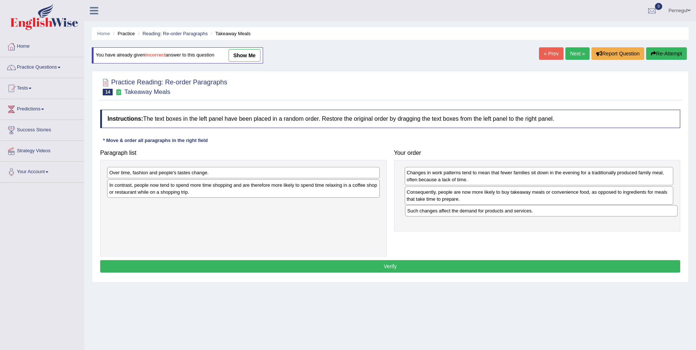
drag, startPoint x: 159, startPoint y: 188, endPoint x: 293, endPoint y: 195, distance: 134.1
click at [457, 214] on div "Such changes affect the demand for products and services." at bounding box center [541, 210] width 273 height 11
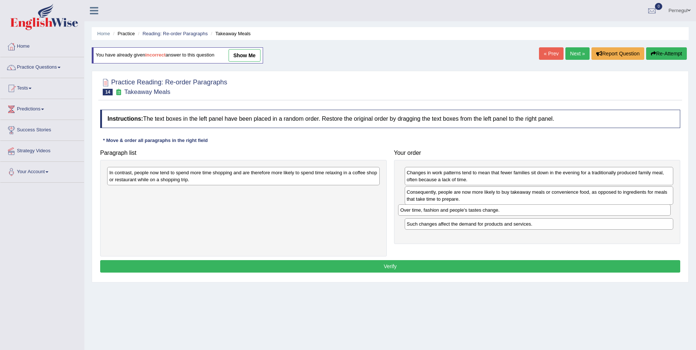
drag, startPoint x: 181, startPoint y: 173, endPoint x: 302, endPoint y: 187, distance: 121.2
click at [471, 210] on div "Over time, fashion and people's tastes change." at bounding box center [534, 209] width 273 height 11
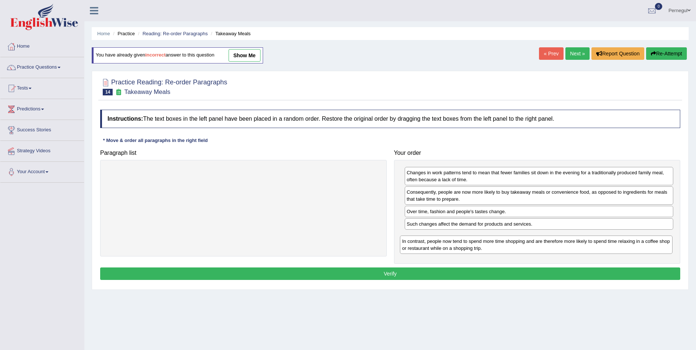
drag, startPoint x: 189, startPoint y: 177, endPoint x: 481, endPoint y: 249, distance: 300.8
click at [491, 245] on div "In contrast, people now tend to spend more time shopping and are therefore more…" at bounding box center [536, 245] width 273 height 18
click at [461, 275] on button "Verify" at bounding box center [390, 274] width 580 height 12
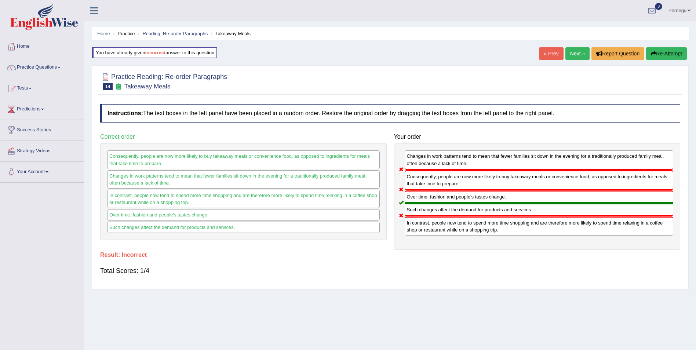
click at [578, 51] on link "Next »" at bounding box center [578, 53] width 24 height 12
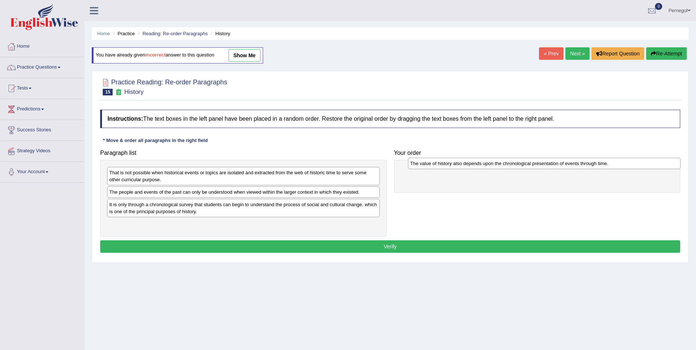
drag, startPoint x: 163, startPoint y: 229, endPoint x: 464, endPoint y: 168, distance: 307.0
click at [464, 168] on div "The value of history also depends upon the chronological presentation of events…" at bounding box center [544, 163] width 273 height 11
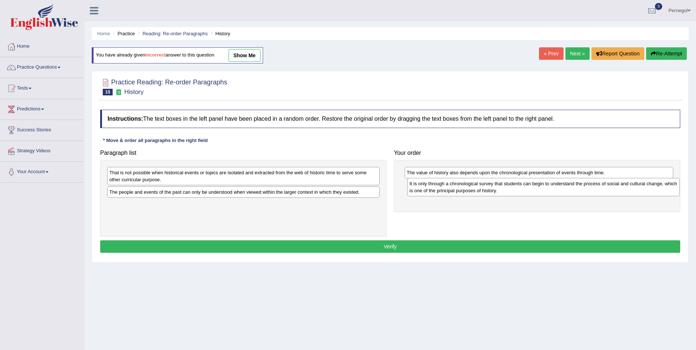
drag, startPoint x: 149, startPoint y: 211, endPoint x: 449, endPoint y: 190, distance: 301.0
click at [449, 190] on div "It is only through a chronological survey that students can begin to understand…" at bounding box center [543, 187] width 273 height 18
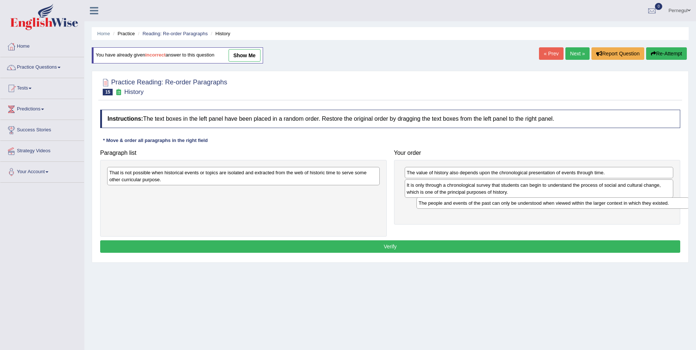
drag, startPoint x: 124, startPoint y: 196, endPoint x: 431, endPoint y: 208, distance: 307.4
click at [431, 208] on div "The people and events of the past can only be understood when viewed within the…" at bounding box center [553, 202] width 273 height 11
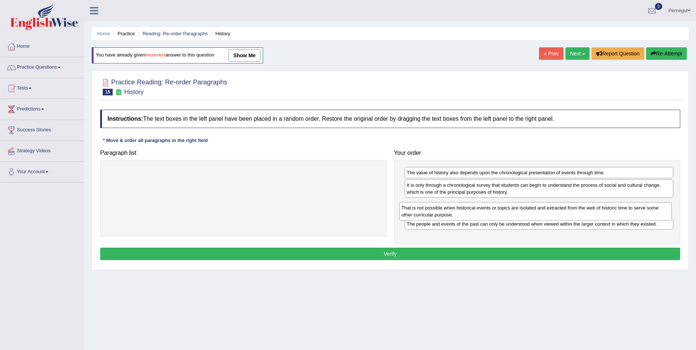
drag, startPoint x: 293, startPoint y: 181, endPoint x: 589, endPoint y: 210, distance: 298.0
click at [588, 211] on div "That is not possible when historical events or topics are isolated and extracte…" at bounding box center [535, 211] width 273 height 18
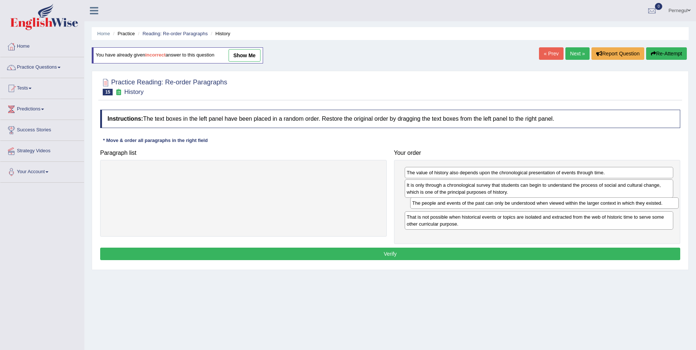
drag, startPoint x: 481, startPoint y: 226, endPoint x: 487, endPoint y: 204, distance: 22.7
click at [487, 204] on div "The people and events of the past can only be understood when viewed within the…" at bounding box center [544, 202] width 269 height 11
click at [470, 255] on button "Verify" at bounding box center [390, 254] width 580 height 12
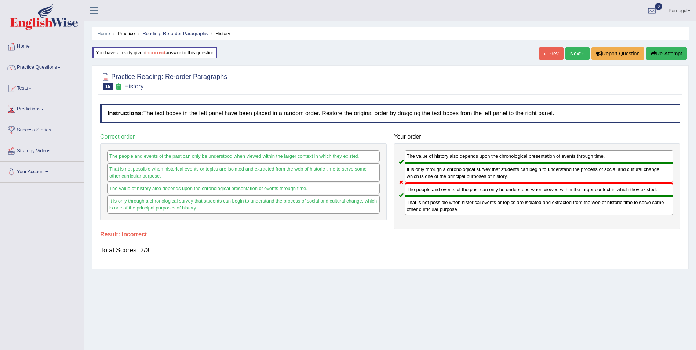
click at [579, 51] on link "Next »" at bounding box center [578, 53] width 24 height 12
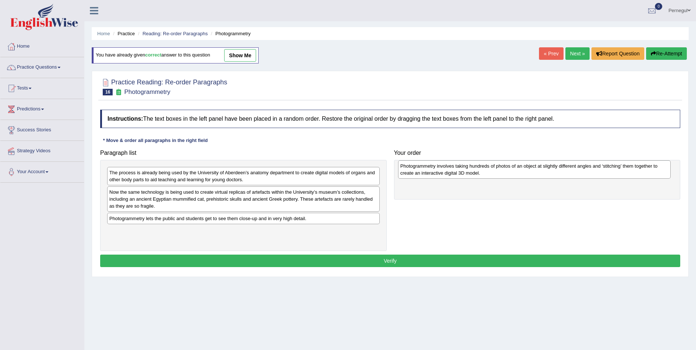
drag, startPoint x: 150, startPoint y: 197, endPoint x: 371, endPoint y: 173, distance: 222.2
click at [436, 171] on div "Photogrammetry involves taking hundreds of photos of an object at slightly diff…" at bounding box center [534, 169] width 273 height 18
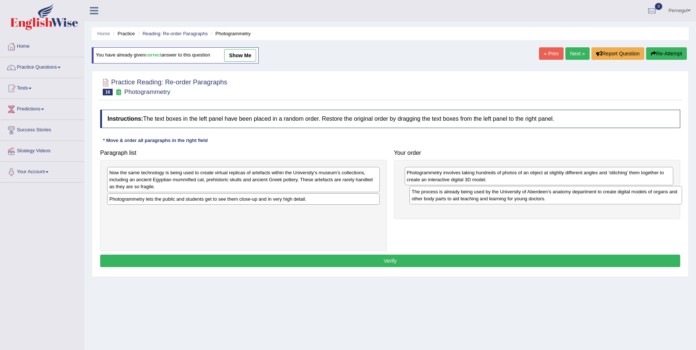
drag, startPoint x: 283, startPoint y: 182, endPoint x: 538, endPoint y: 199, distance: 255.7
click at [556, 196] on div "The process is already being used by the University of Aberdeen’s anatomy depar…" at bounding box center [546, 195] width 273 height 18
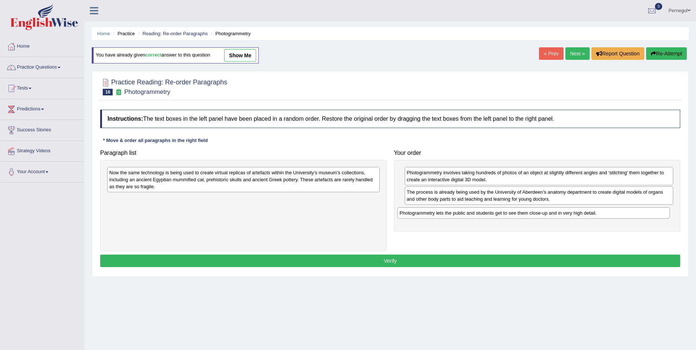
drag, startPoint x: 190, startPoint y: 195, endPoint x: 481, endPoint y: 210, distance: 290.7
click at [481, 210] on div "Photogrammetry lets the public and students get to see them close-up and in ver…" at bounding box center [534, 212] width 273 height 11
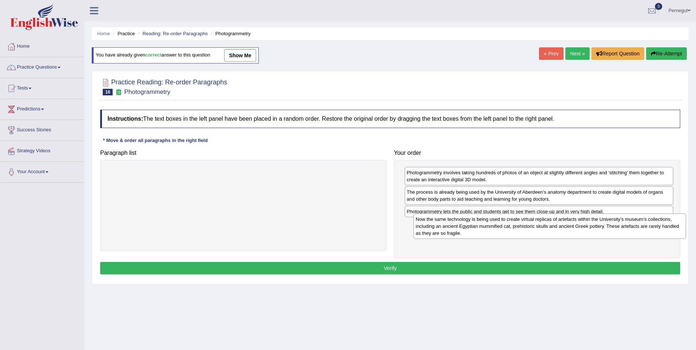
drag, startPoint x: 316, startPoint y: 179, endPoint x: 621, endPoint y: 225, distance: 308.9
click at [621, 225] on div "Now the same technology is being used to create virtual replicas of artefacts w…" at bounding box center [550, 226] width 273 height 25
click at [464, 267] on button "Verify" at bounding box center [390, 268] width 580 height 12
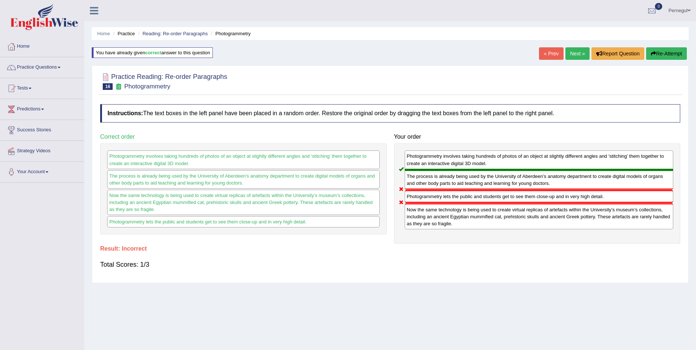
click at [574, 49] on link "Next »" at bounding box center [578, 53] width 24 height 12
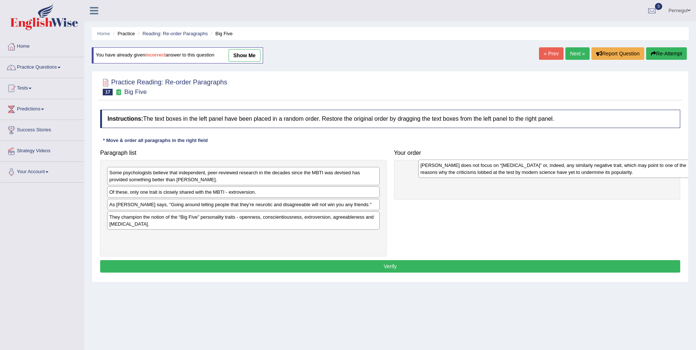
drag, startPoint x: 131, startPoint y: 176, endPoint x: 431, endPoint y: 177, distance: 300.2
click at [442, 168] on div "[PERSON_NAME] does not focus on “[MEDICAL_DATA]” or, indeed, any similarly nega…" at bounding box center [554, 169] width 273 height 18
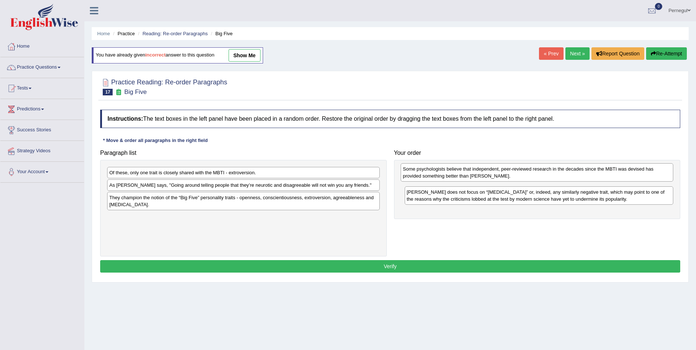
drag, startPoint x: 140, startPoint y: 179, endPoint x: 434, endPoint y: 175, distance: 293.7
click at [434, 175] on div "Some psychologists believe that independent, peer-reviewed research in the deca…" at bounding box center [537, 172] width 273 height 18
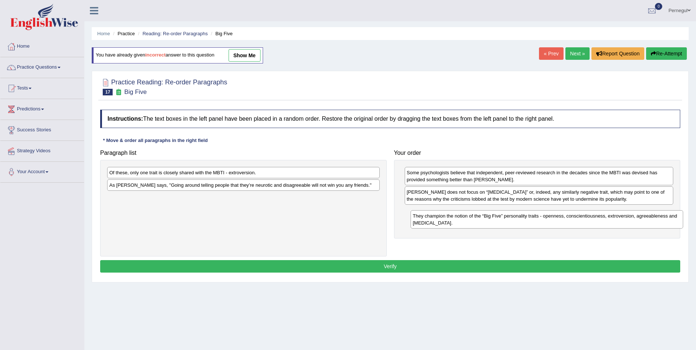
drag, startPoint x: 121, startPoint y: 206, endPoint x: 328, endPoint y: 215, distance: 207.2
click at [424, 224] on div "They champion the notion of the “Big Five” personality traits - openness, consc…" at bounding box center [547, 219] width 273 height 18
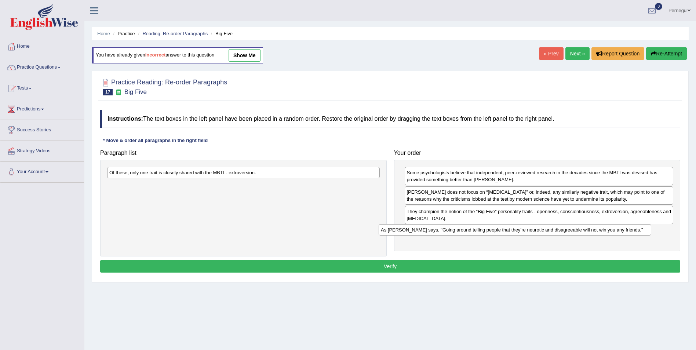
drag, startPoint x: 204, startPoint y: 184, endPoint x: 467, endPoint y: 226, distance: 265.8
click at [474, 228] on div "As [PERSON_NAME] says, "Going around telling people that they’re neurotic and d…" at bounding box center [515, 229] width 273 height 11
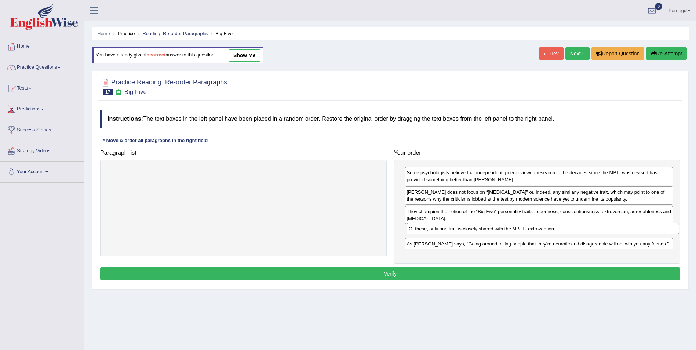
drag, startPoint x: 195, startPoint y: 173, endPoint x: 481, endPoint y: 247, distance: 295.2
click at [494, 229] on div "Of these, only one trait is closely shared with the MBTI - extroversion." at bounding box center [543, 228] width 273 height 11
click at [433, 271] on button "Verify" at bounding box center [390, 274] width 580 height 12
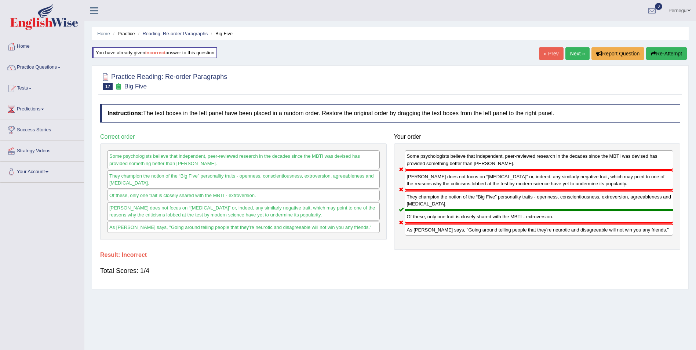
click at [575, 58] on link "Next »" at bounding box center [578, 53] width 24 height 12
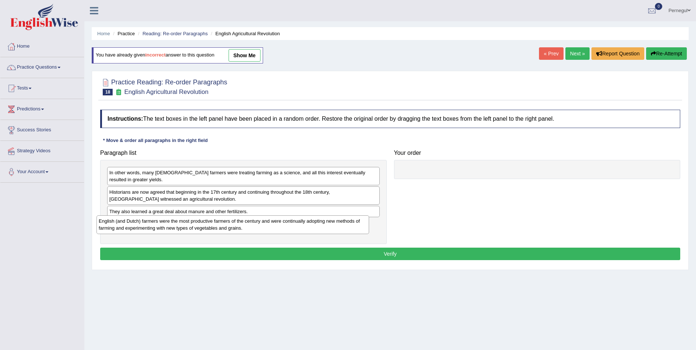
drag, startPoint x: 204, startPoint y: 231, endPoint x: 193, endPoint y: 228, distance: 11.0
click at [193, 228] on div "English (and Dutch) farmers were the most productive farmers of the century and…" at bounding box center [233, 224] width 273 height 18
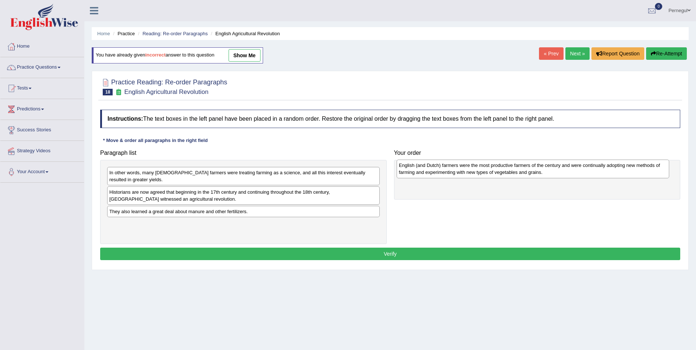
drag, startPoint x: 313, startPoint y: 234, endPoint x: 600, endPoint y: 177, distance: 293.0
click at [600, 176] on div "English (and Dutch) farmers were the most productive farmers of the century and…" at bounding box center [533, 169] width 273 height 18
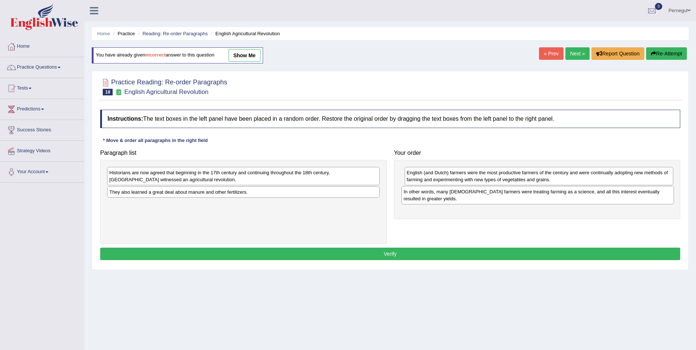
drag, startPoint x: 214, startPoint y: 184, endPoint x: 504, endPoint y: 201, distance: 290.8
click at [504, 201] on div "In other words, many [DEMOGRAPHIC_DATA] farmers were treating farming as a scie…" at bounding box center [538, 195] width 273 height 18
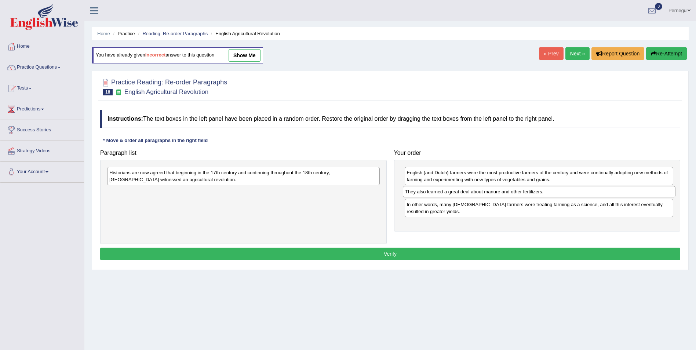
drag, startPoint x: 151, startPoint y: 195, endPoint x: 447, endPoint y: 195, distance: 295.8
click at [447, 195] on div "They also learned a great deal about manure and other fertilizers." at bounding box center [539, 191] width 273 height 11
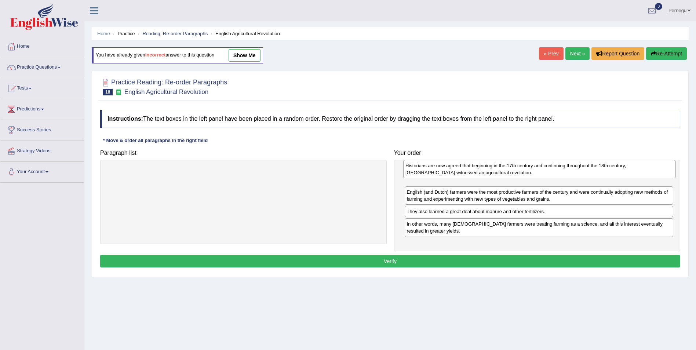
drag, startPoint x: 138, startPoint y: 177, endPoint x: 433, endPoint y: 174, distance: 294.8
click at [433, 174] on div "Historians are now agreed that beginning in the 17th century and continuing thr…" at bounding box center [539, 169] width 273 height 18
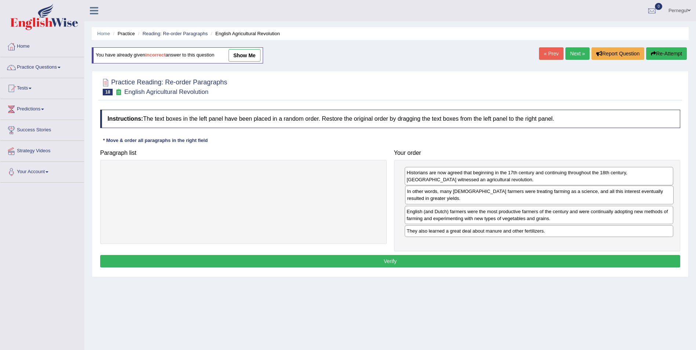
drag, startPoint x: 429, startPoint y: 235, endPoint x: 429, endPoint y: 203, distance: 31.9
click at [429, 203] on div "In other words, many [DEMOGRAPHIC_DATA] farmers were treating farming as a scie…" at bounding box center [539, 195] width 269 height 18
drag, startPoint x: 422, startPoint y: 234, endPoint x: 420, endPoint y: 215, distance: 18.5
click at [420, 215] on div "They also learned a great deal about manure and other fertilizers." at bounding box center [537, 212] width 269 height 11
click at [416, 260] on button "Verify" at bounding box center [390, 261] width 580 height 12
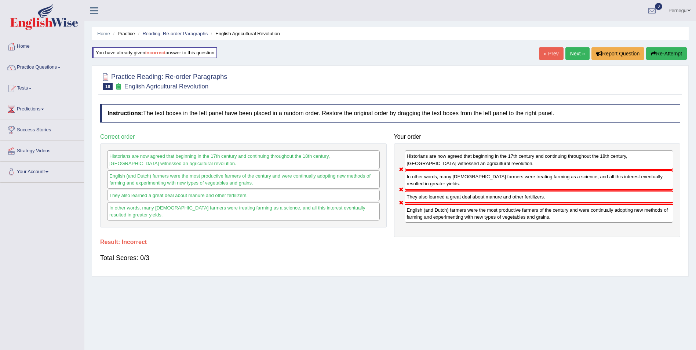
click at [668, 52] on button "Re-Attempt" at bounding box center [666, 53] width 41 height 12
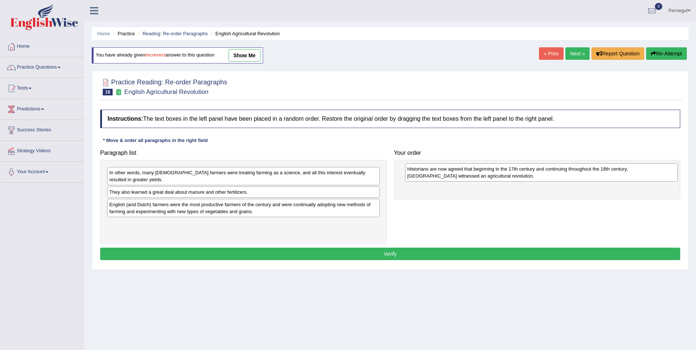
drag, startPoint x: 124, startPoint y: 202, endPoint x: 407, endPoint y: 181, distance: 283.4
click at [416, 178] on div "Historians are now agreed that beginning in the 17th century and continuing thr…" at bounding box center [541, 172] width 273 height 18
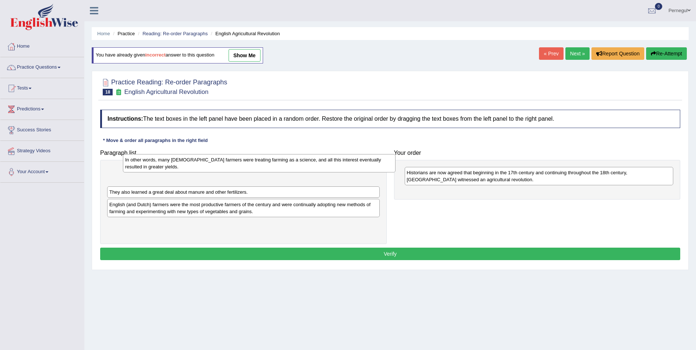
drag, startPoint x: 145, startPoint y: 182, endPoint x: 164, endPoint y: 184, distance: 18.4
click at [162, 172] on div "In other words, many [DEMOGRAPHIC_DATA] farmers were treating farming as a scie…" at bounding box center [259, 163] width 273 height 18
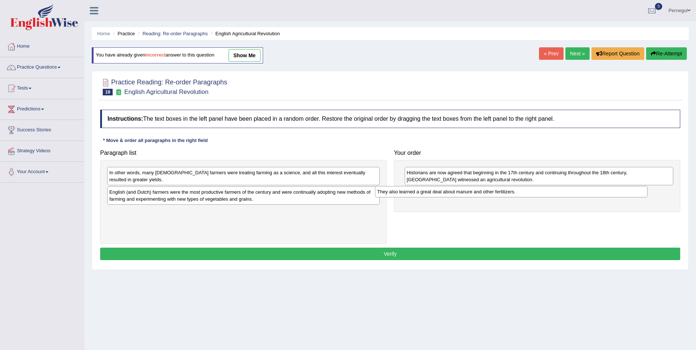
drag, startPoint x: 224, startPoint y: 199, endPoint x: 333, endPoint y: 188, distance: 110.3
click at [424, 192] on div "They also learned a great deal about manure and other fertilizers." at bounding box center [511, 191] width 273 height 11
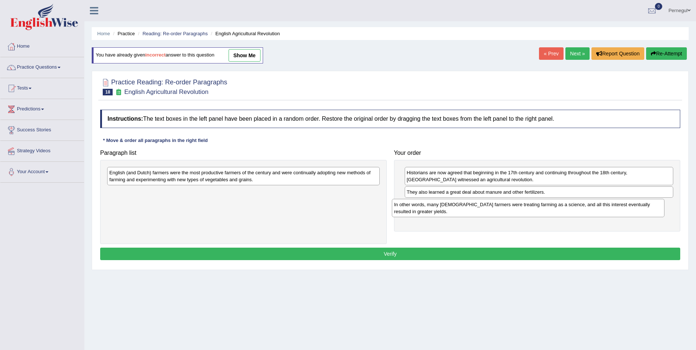
drag, startPoint x: 269, startPoint y: 177, endPoint x: 536, endPoint y: 205, distance: 268.0
click at [549, 206] on div "In other words, many [DEMOGRAPHIC_DATA] farmers were treating farming as a scie…" at bounding box center [528, 208] width 273 height 18
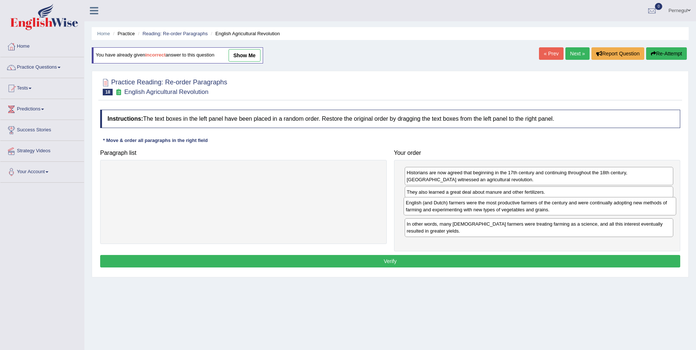
drag, startPoint x: 319, startPoint y: 179, endPoint x: 599, endPoint y: 203, distance: 281.8
click at [599, 203] on div "English (and Dutch) farmers were the most productive farmers of the century and…" at bounding box center [540, 206] width 273 height 18
drag, startPoint x: 446, startPoint y: 210, endPoint x: 444, endPoint y: 194, distance: 16.6
click at [444, 192] on div "English (and Dutch) farmers were the most productive farmers of the century and…" at bounding box center [539, 193] width 269 height 18
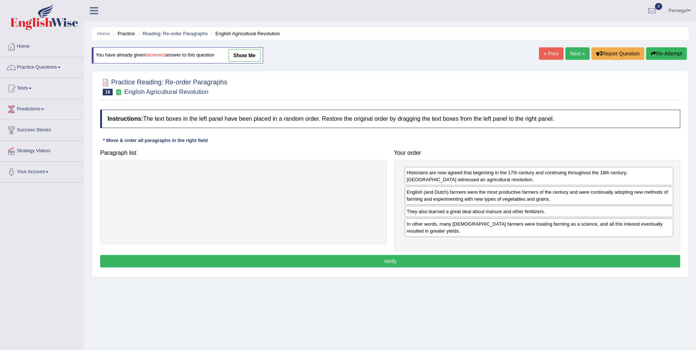
click at [430, 262] on button "Verify" at bounding box center [390, 261] width 580 height 12
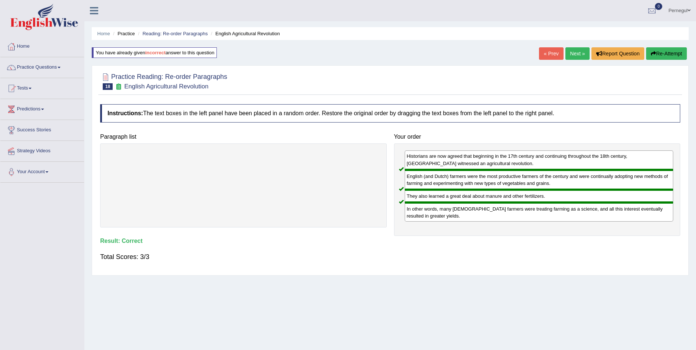
click at [575, 56] on link "Next »" at bounding box center [578, 53] width 24 height 12
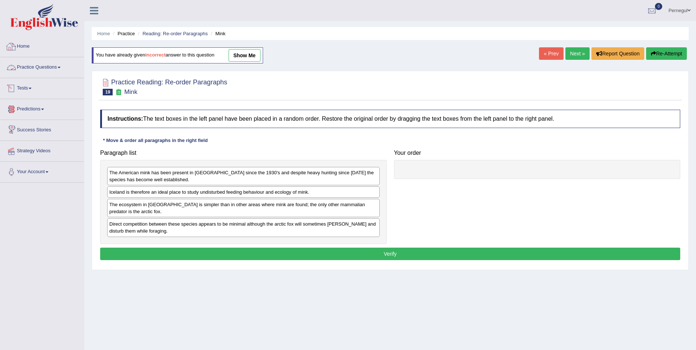
click at [21, 85] on link "Tests" at bounding box center [42, 87] width 84 height 18
click at [23, 67] on link "Practice Questions" at bounding box center [42, 66] width 84 height 18
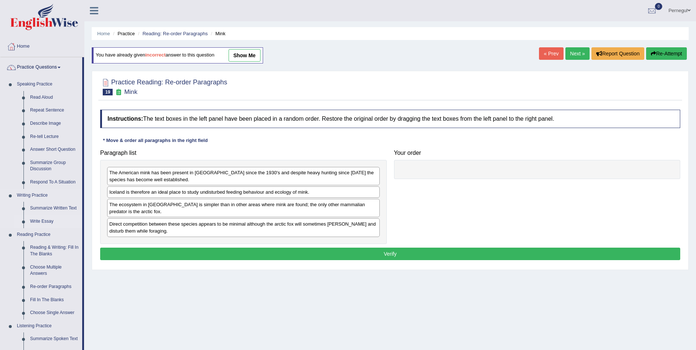
click at [34, 220] on link "Write Essay" at bounding box center [54, 221] width 55 height 13
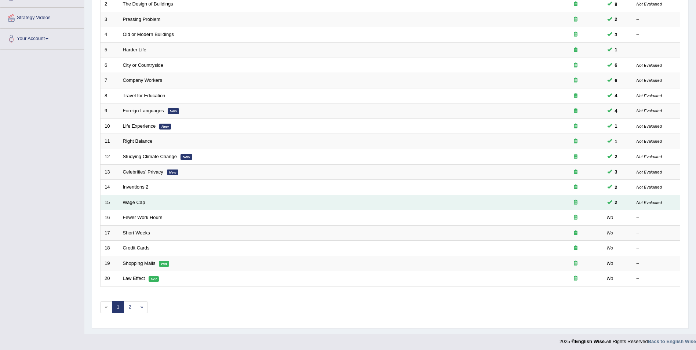
scroll to position [136, 0]
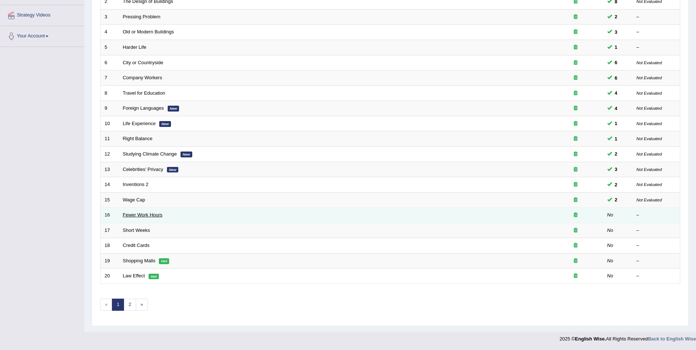
click at [131, 213] on link "Fewer Work Hours" at bounding box center [143, 215] width 40 height 6
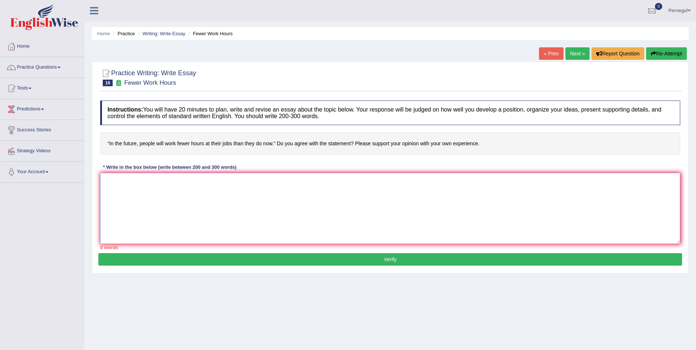
click at [141, 193] on textarea at bounding box center [390, 208] width 580 height 71
type textarea "I"
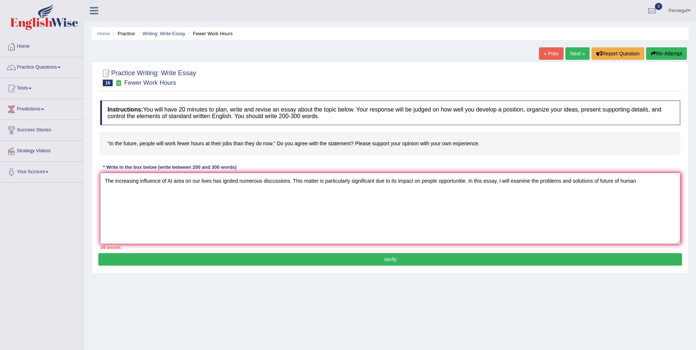
click at [603, 179] on textarea "The increasing influence of AI area on our lives has ignited numerous discussio…" at bounding box center [390, 208] width 580 height 71
click at [652, 181] on textarea "The increasing influence of AI area on our lives has ignited numerous discussio…" at bounding box center [390, 208] width 580 height 71
type textarea "The increasing influence of AI area on our lives has ignited numerous discussio…"
click at [674, 8] on link "Pernegul" at bounding box center [679, 9] width 33 height 19
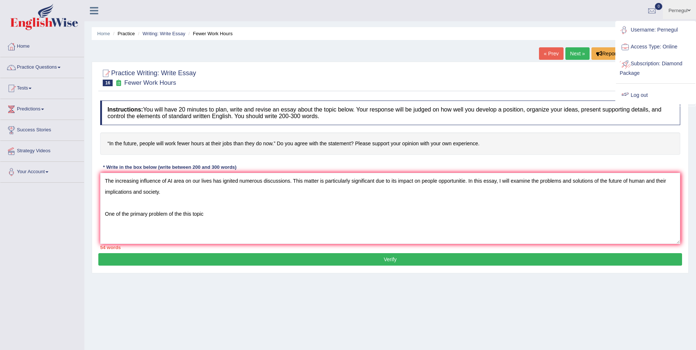
click at [635, 99] on link "Log out" at bounding box center [655, 95] width 79 height 17
